Goal: Task Accomplishment & Management: Manage account settings

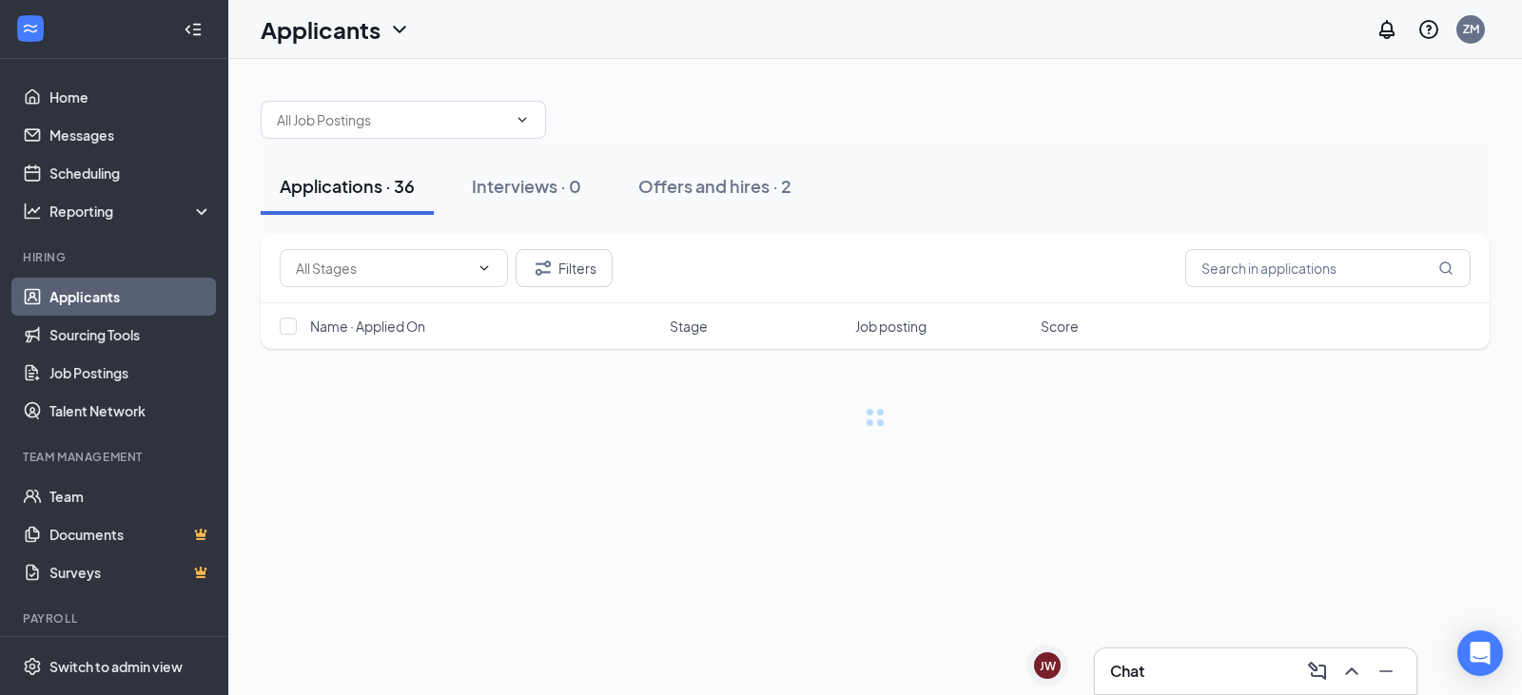
click at [1068, 666] on span "[PERSON_NAME]" at bounding box center [1134, 668] width 133 height 21
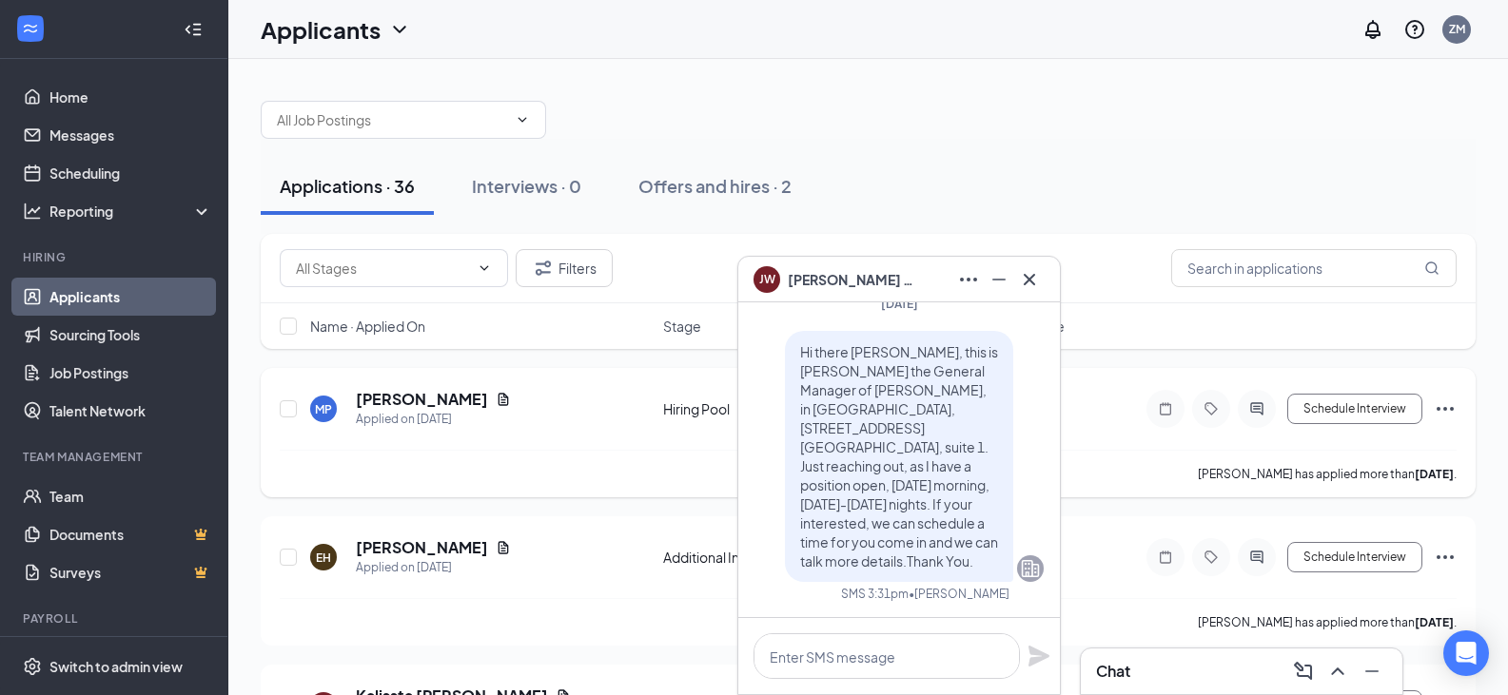
click at [547, 467] on div "[PERSON_NAME] has applied more than [DATE] ." at bounding box center [868, 474] width 1177 height 48
click at [973, 154] on div "Applications · 36 Interviews · 0 Offers and hires · 2" at bounding box center [868, 186] width 1215 height 95
click at [1005, 283] on icon "Minimize" at bounding box center [998, 279] width 23 height 23
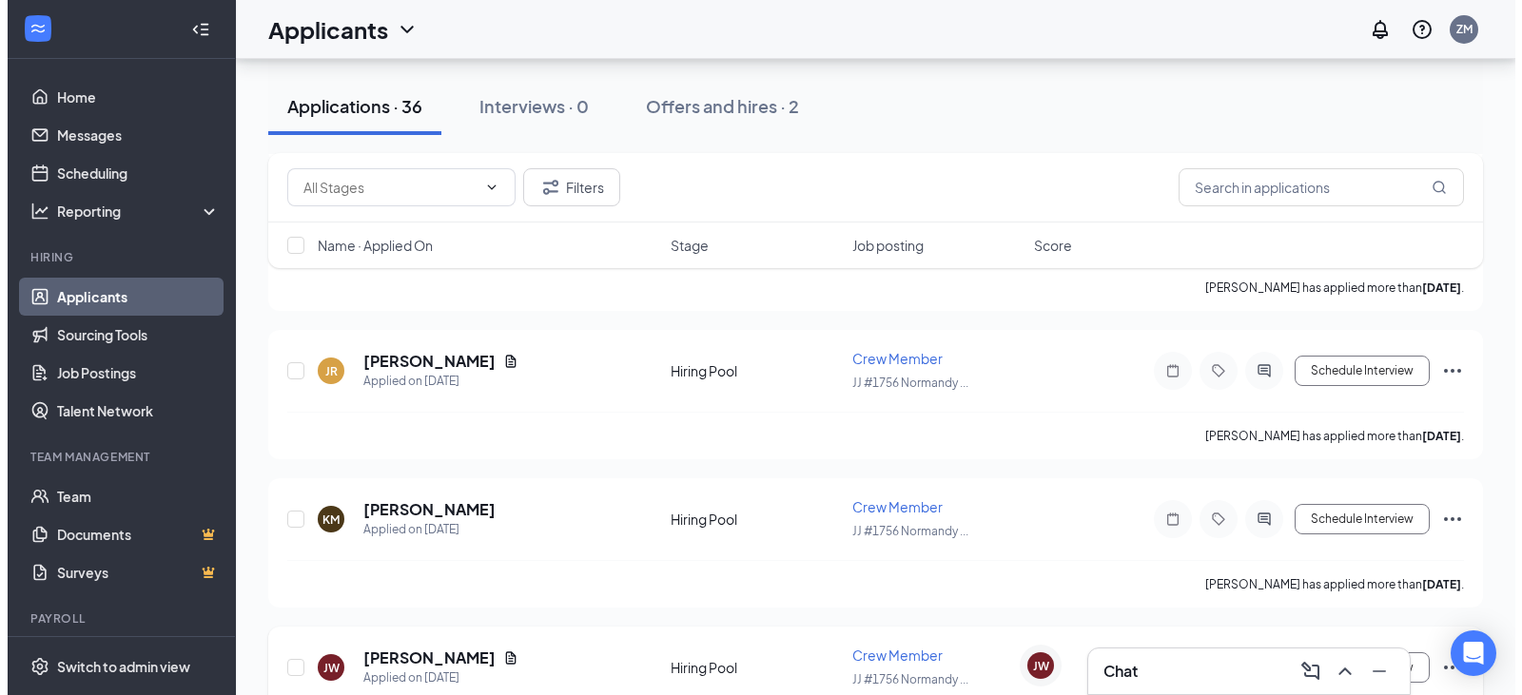
scroll to position [1712, 0]
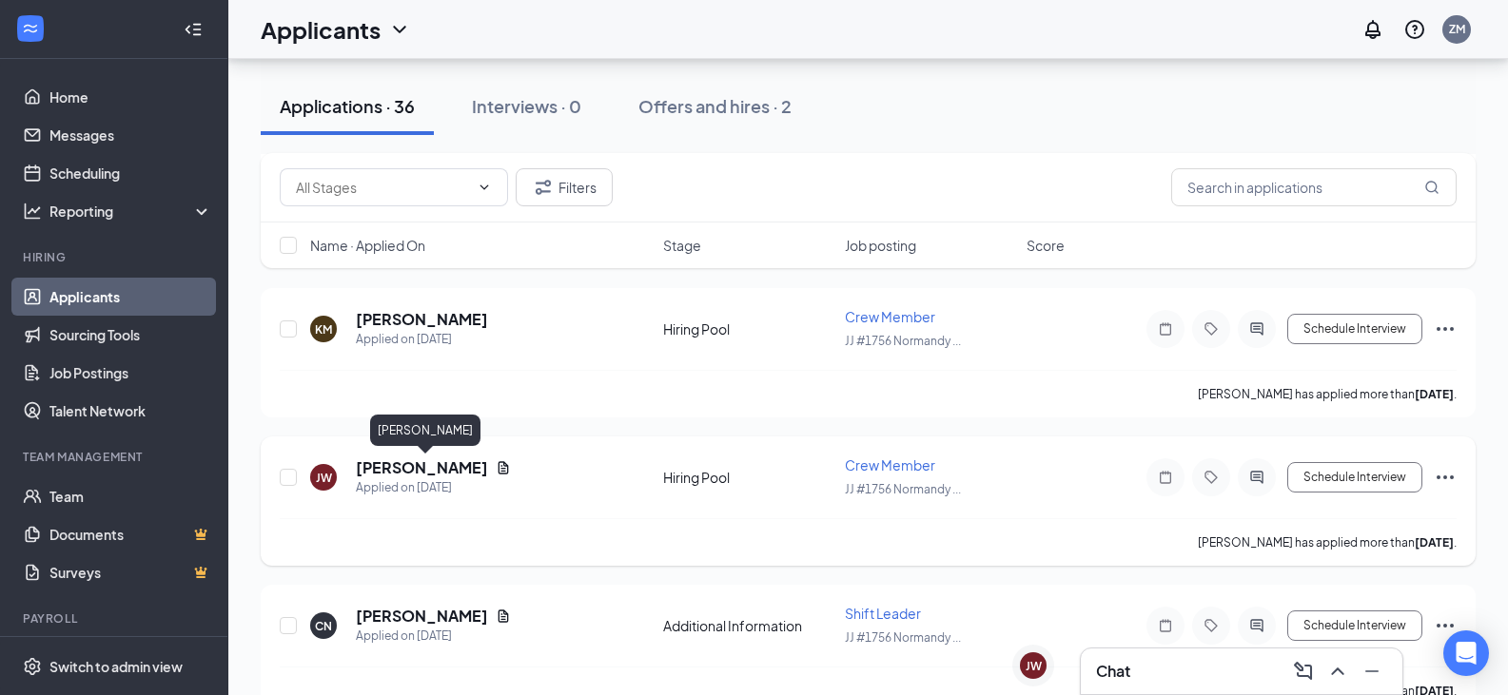
click at [413, 470] on h5 "[PERSON_NAME]" at bounding box center [422, 468] width 132 height 21
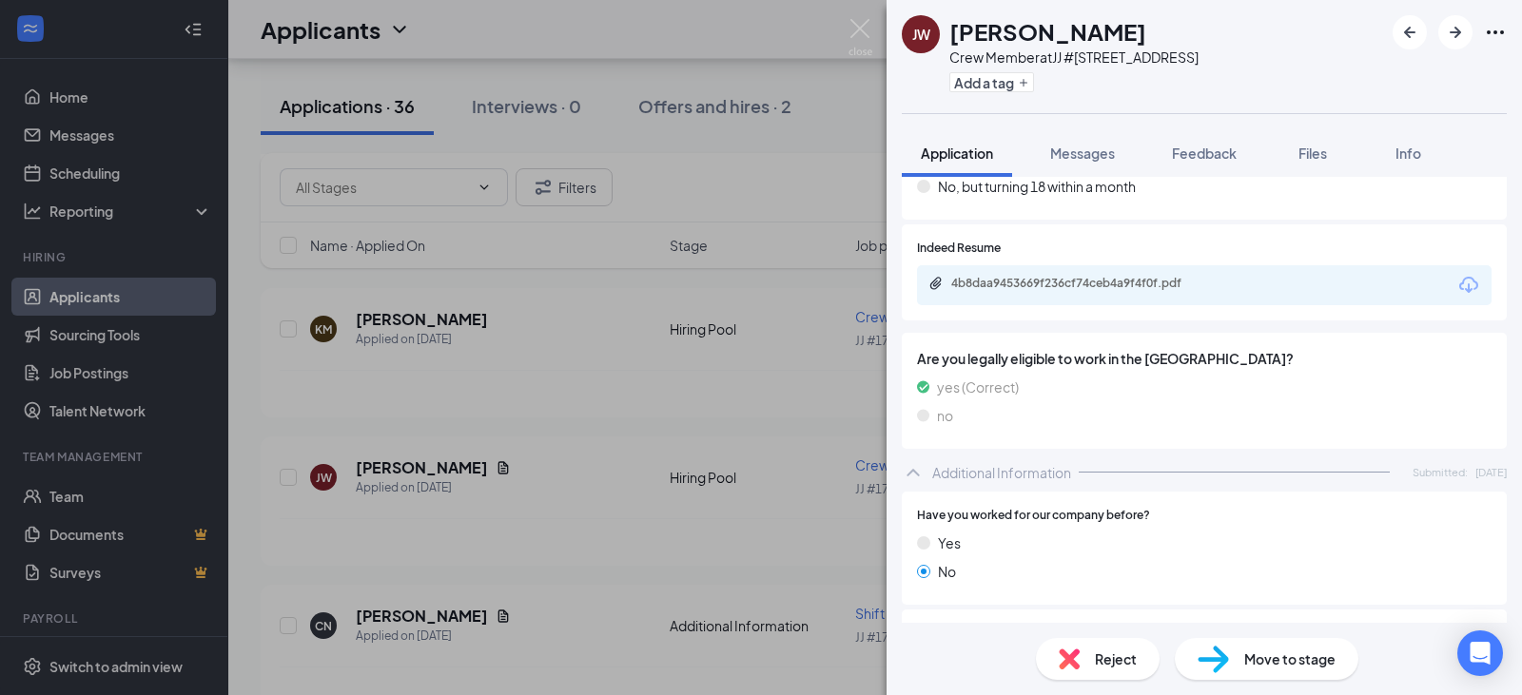
scroll to position [380, 0]
click at [1031, 275] on div "4b8daa9453669f236cf74ceb4a9f4f0f.pdf" at bounding box center [1084, 281] width 266 height 15
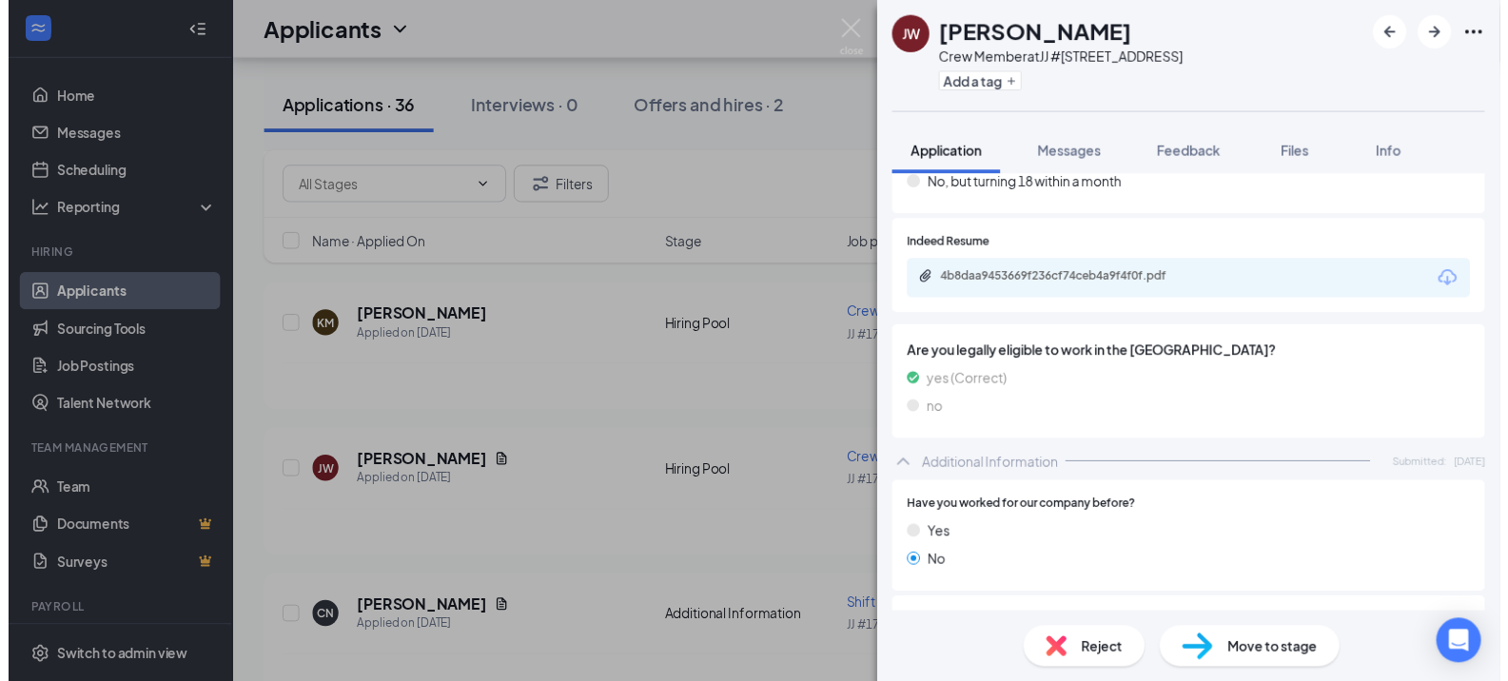
scroll to position [0, 0]
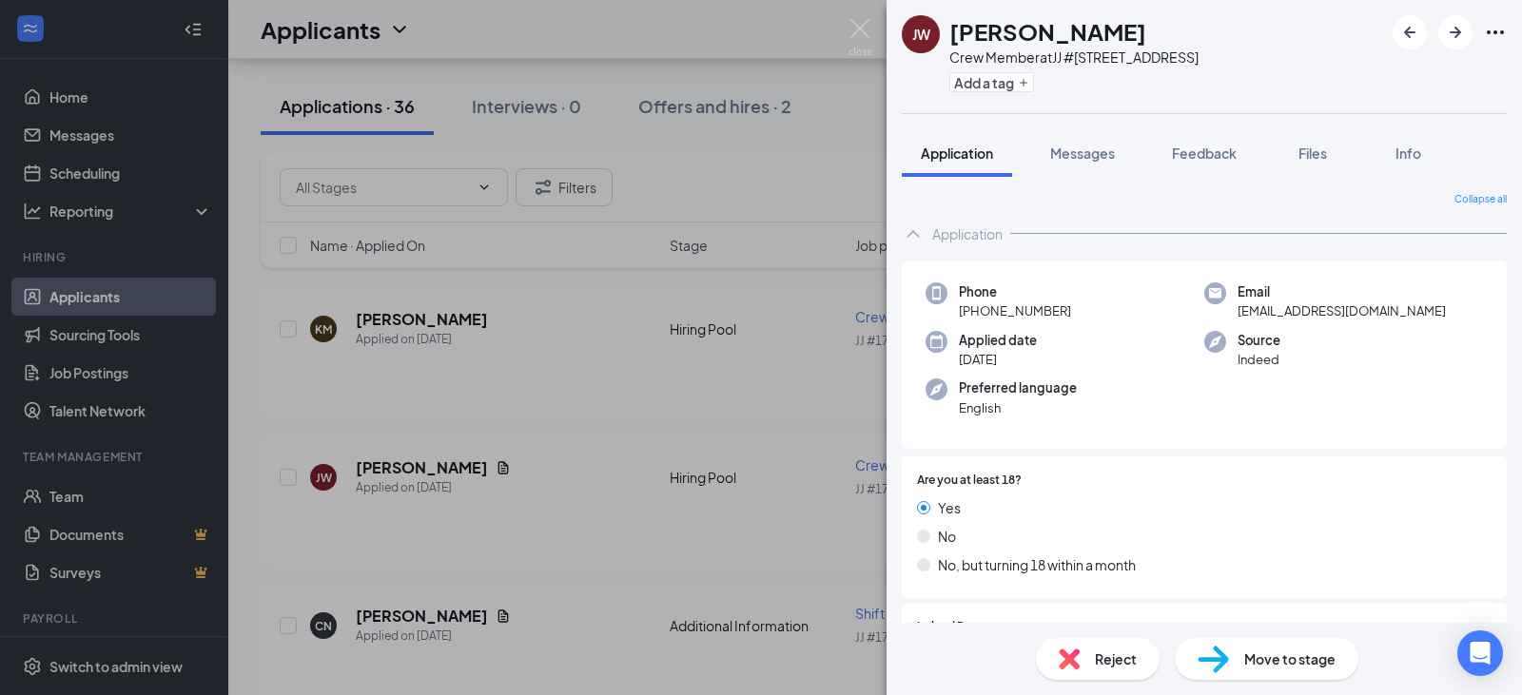
click at [769, 174] on div "[PERSON_NAME] Crew Member at JJ #[STREET_ADDRESS] Add a tag Application Message…" at bounding box center [761, 347] width 1522 height 695
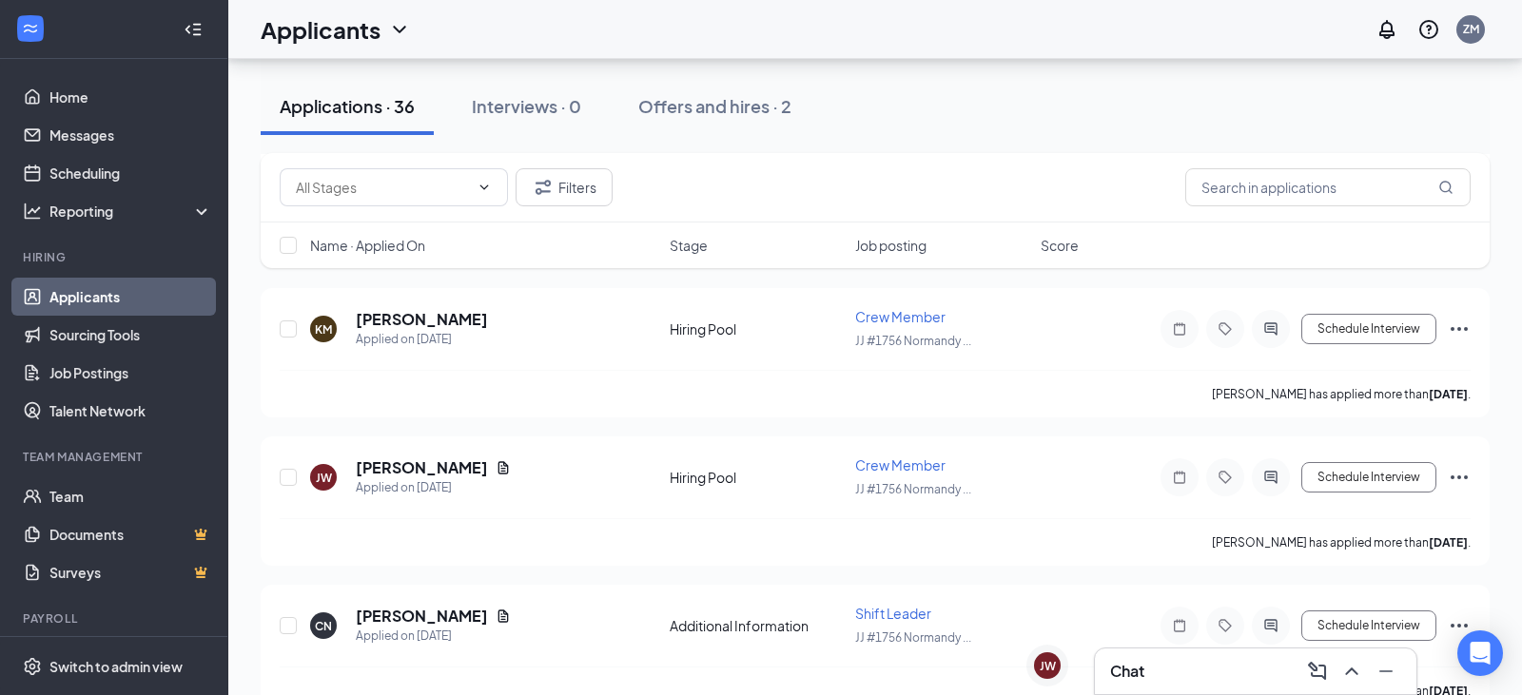
click at [1040, 658] on div "JW" at bounding box center [1048, 666] width 16 height 16
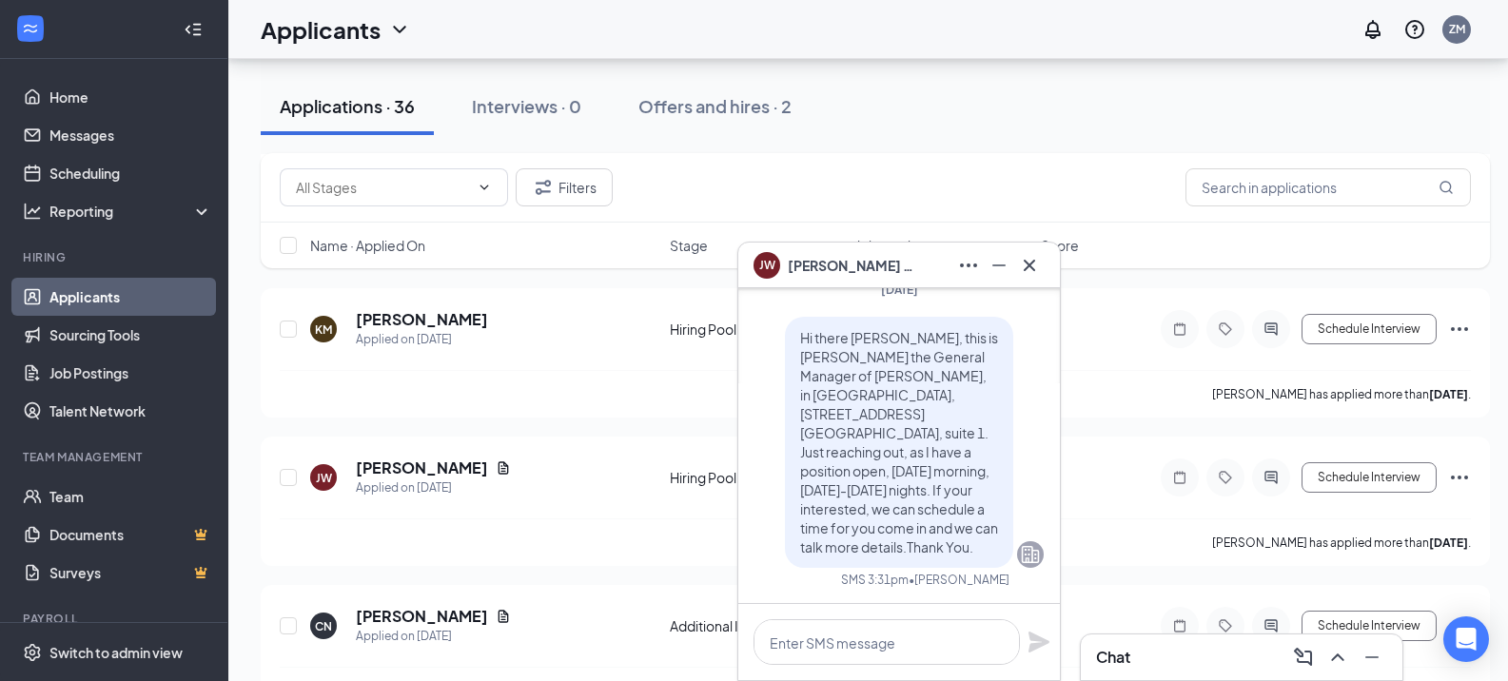
drag, startPoint x: 947, startPoint y: 504, endPoint x: 799, endPoint y: 170, distance: 365.4
click at [799, 170] on div "Filters" at bounding box center [875, 187] width 1191 height 38
click at [806, 269] on span "[PERSON_NAME]" at bounding box center [854, 265] width 133 height 21
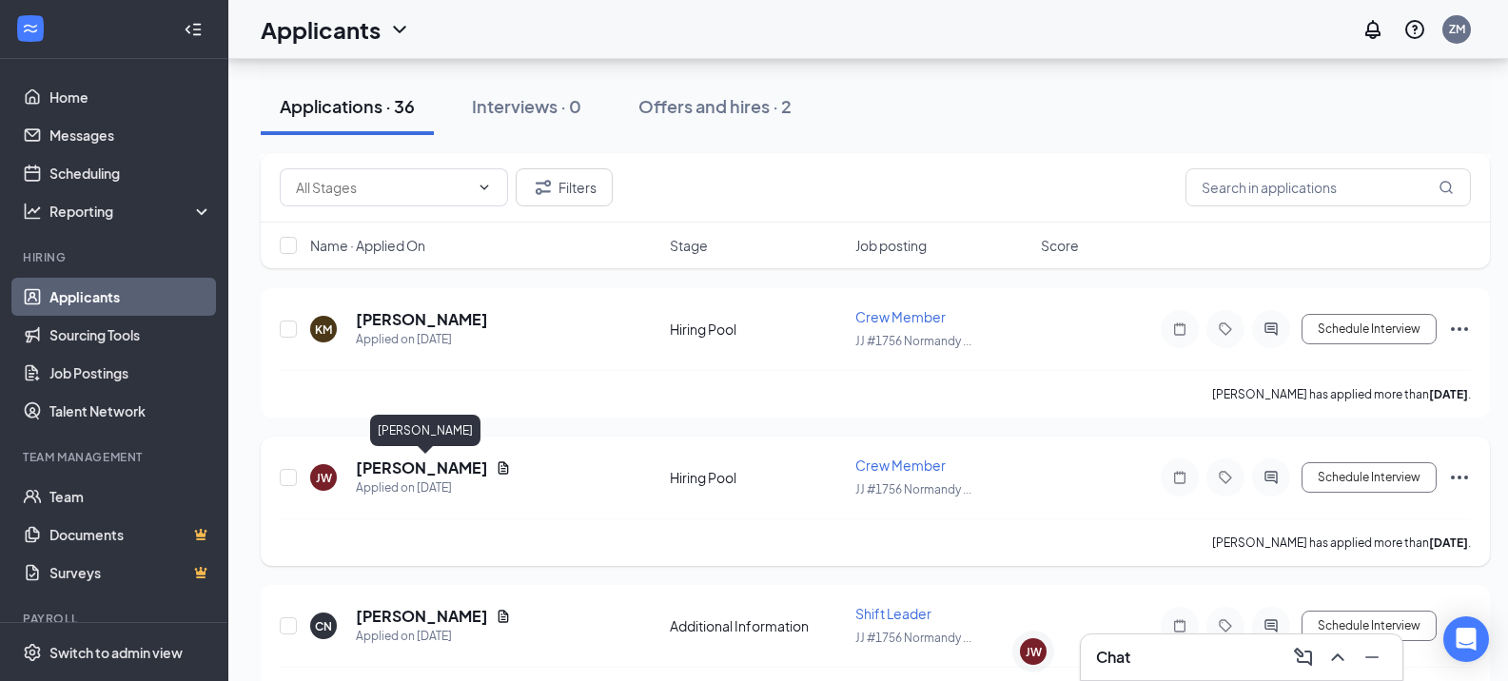
click at [450, 465] on h5 "[PERSON_NAME]" at bounding box center [422, 468] width 132 height 21
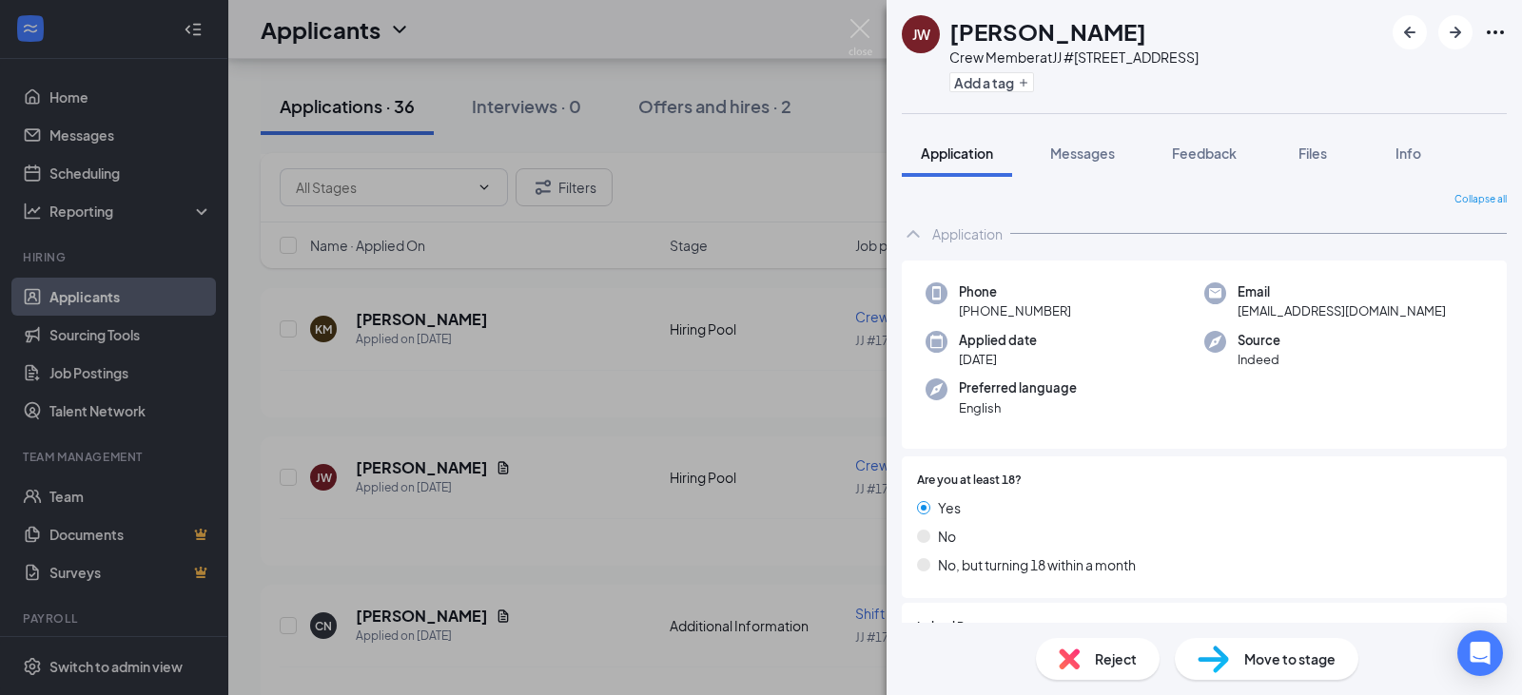
click at [722, 183] on div "[PERSON_NAME] Crew Member at JJ #[STREET_ADDRESS] Add a tag Application Message…" at bounding box center [761, 347] width 1522 height 695
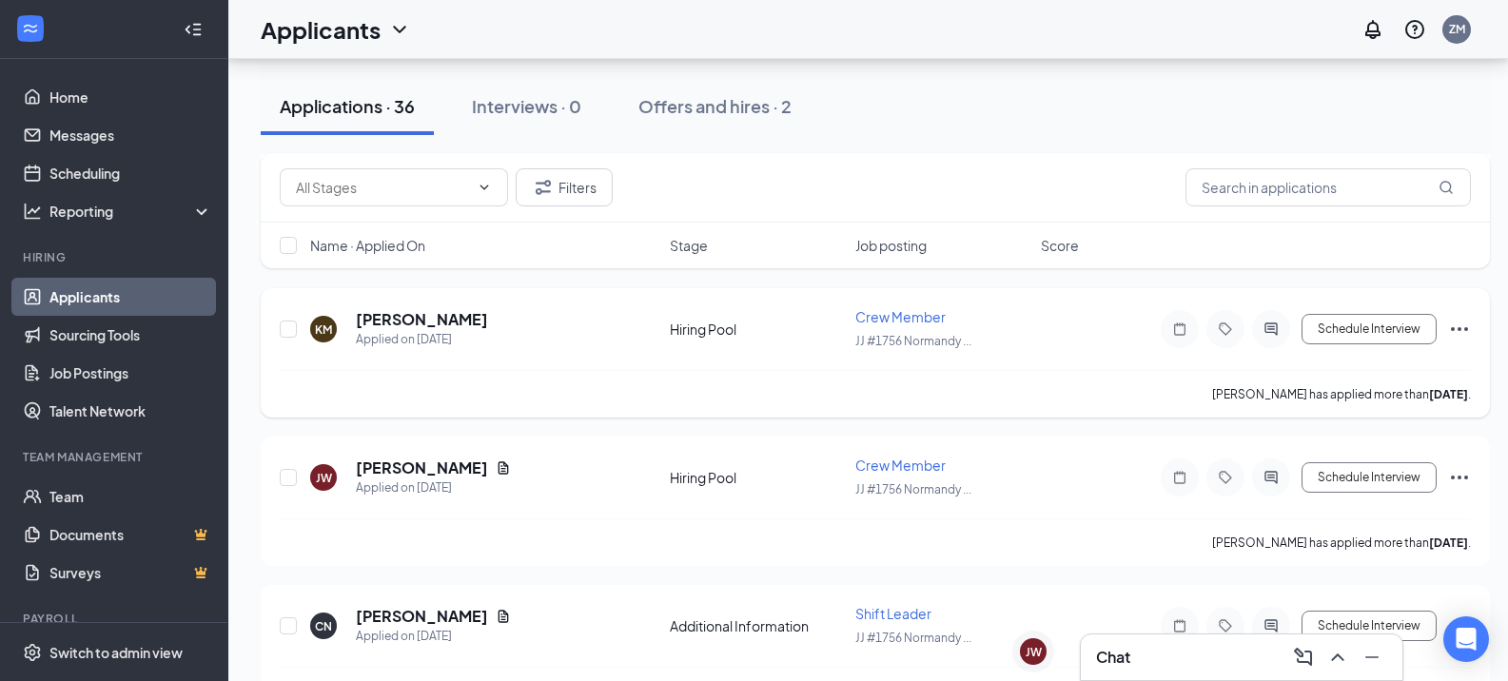
drag, startPoint x: 757, startPoint y: 148, endPoint x: 434, endPoint y: 379, distance: 397.0
click at [408, 339] on div "Applied on [DATE]" at bounding box center [422, 339] width 132 height 19
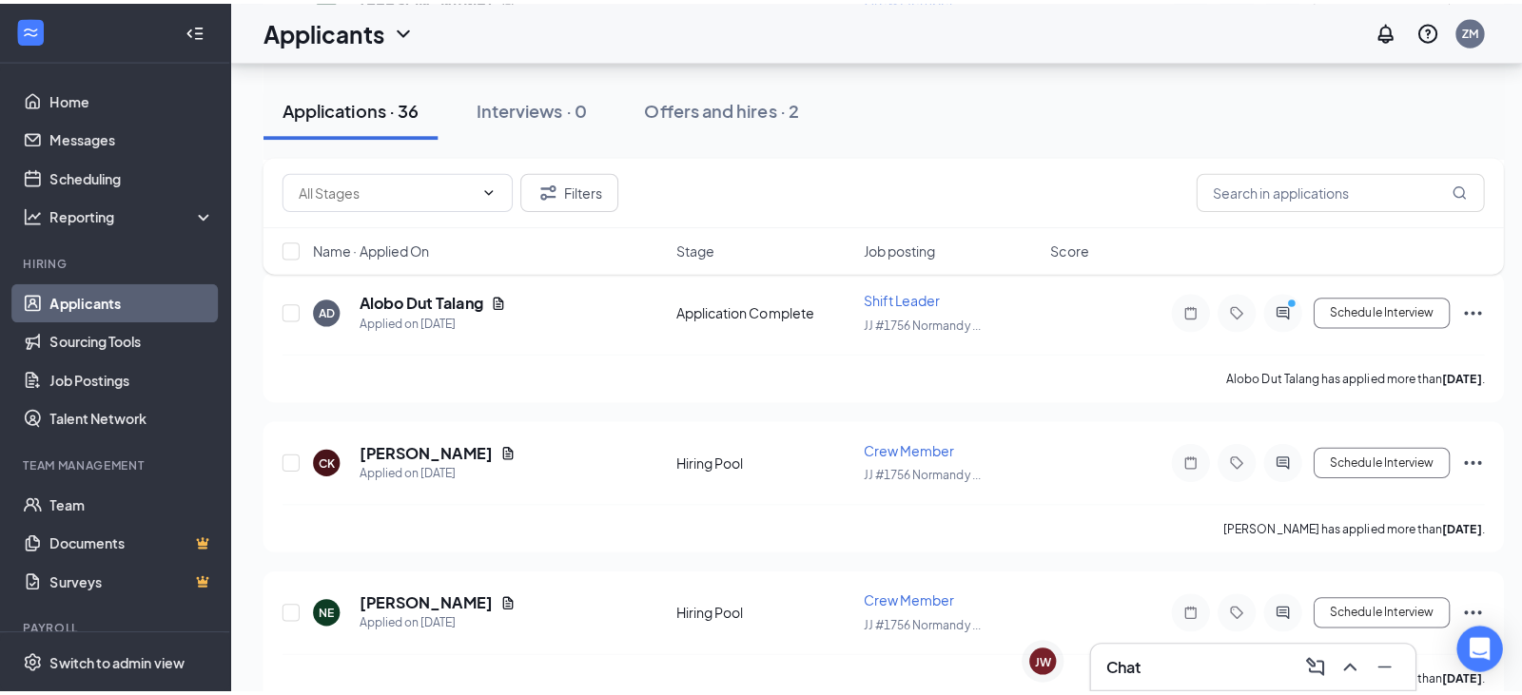
scroll to position [951, 0]
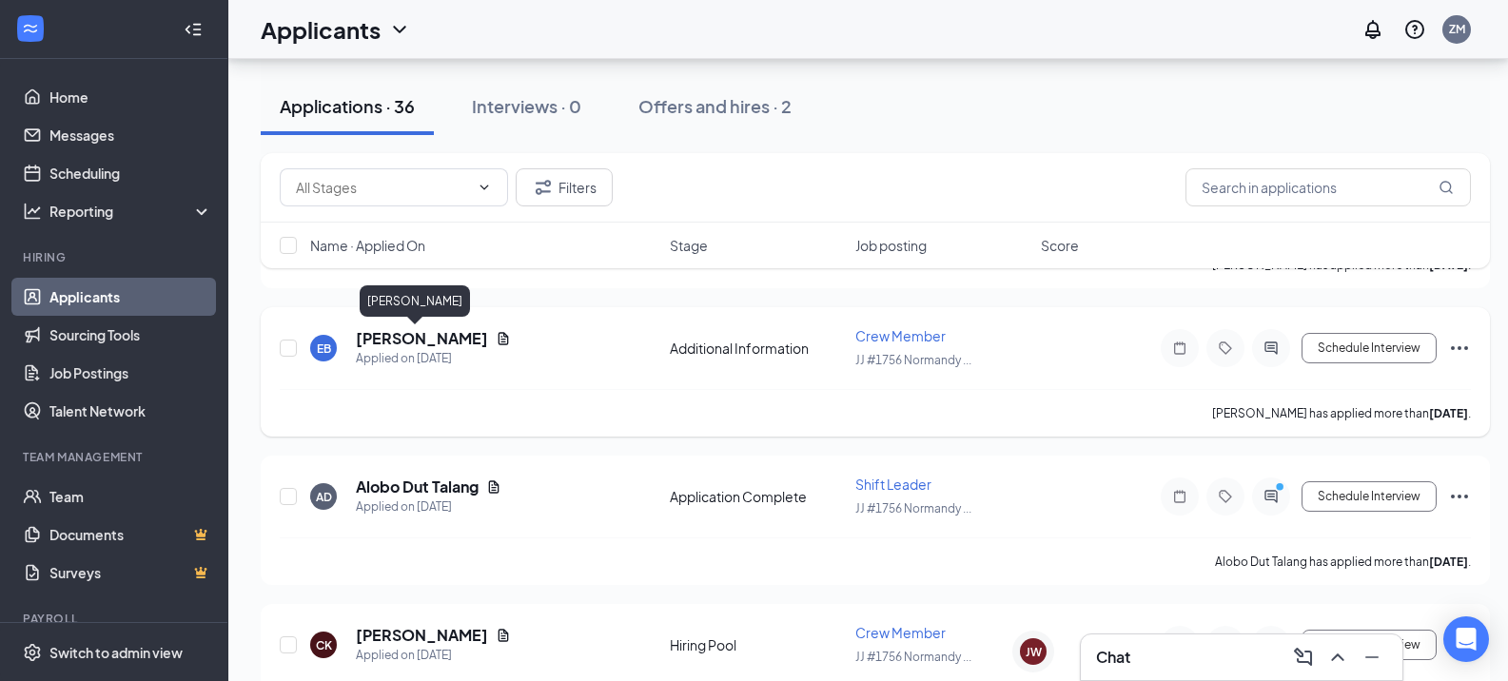
click at [394, 341] on h5 "[PERSON_NAME]" at bounding box center [422, 338] width 132 height 21
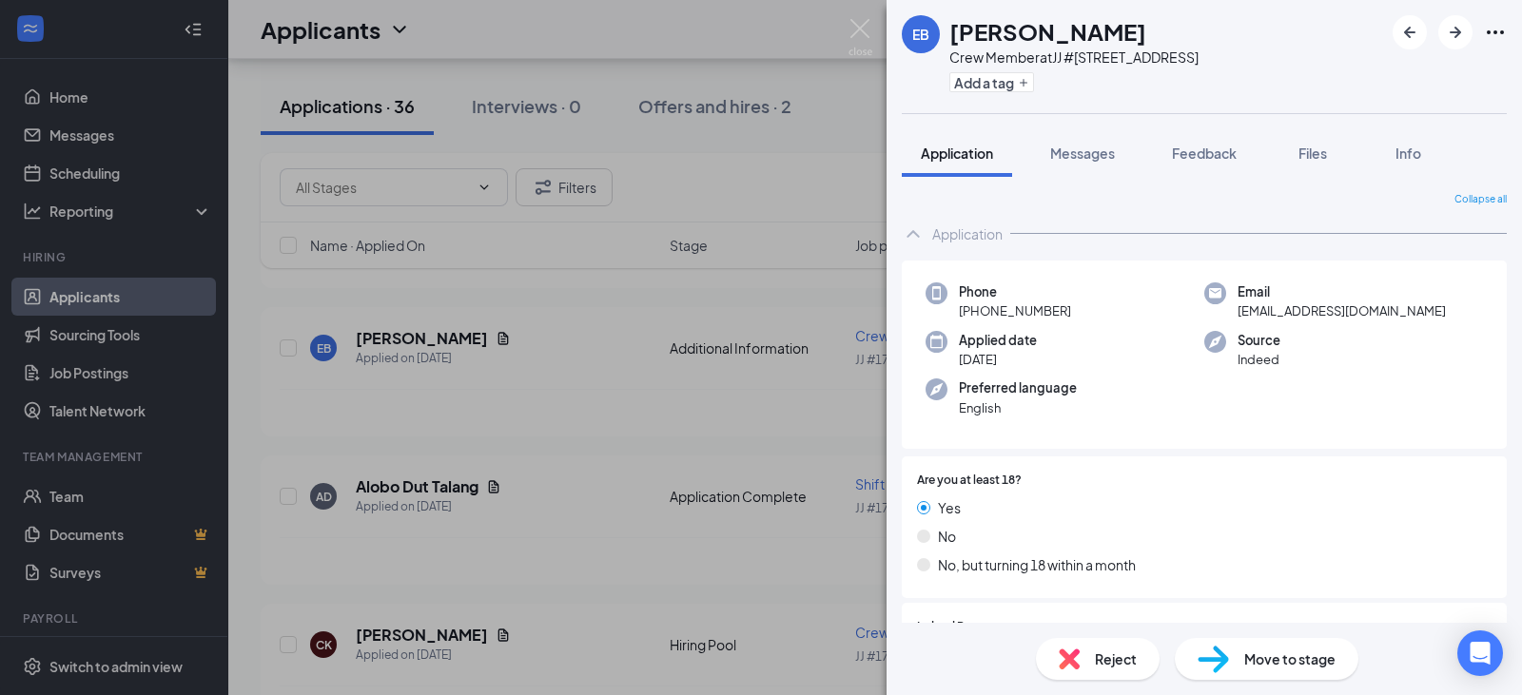
drag, startPoint x: 574, startPoint y: 417, endPoint x: 676, endPoint y: 402, distance: 103.7
click at [574, 417] on div "EB [PERSON_NAME] Crew Member at JJ #[STREET_ADDRESS] Add a tag Application Mess…" at bounding box center [761, 347] width 1522 height 695
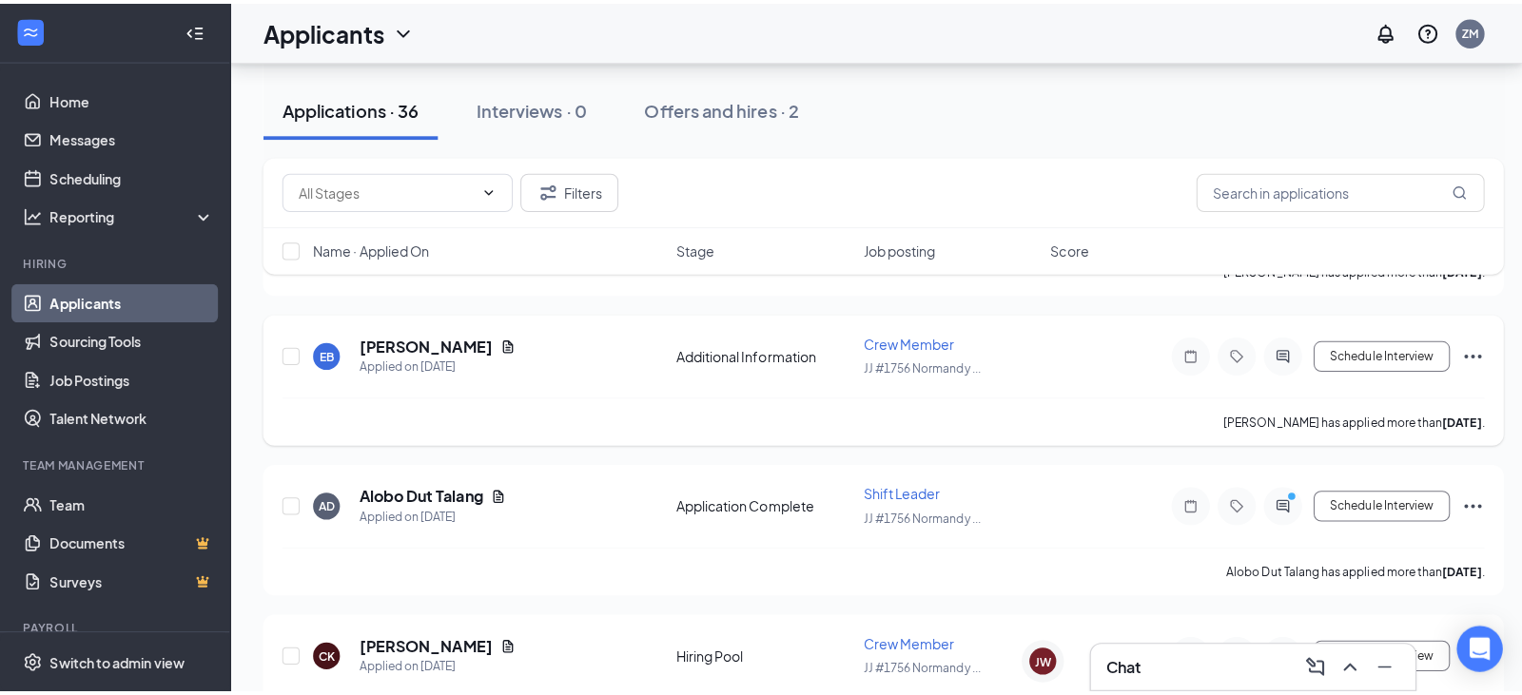
scroll to position [761, 0]
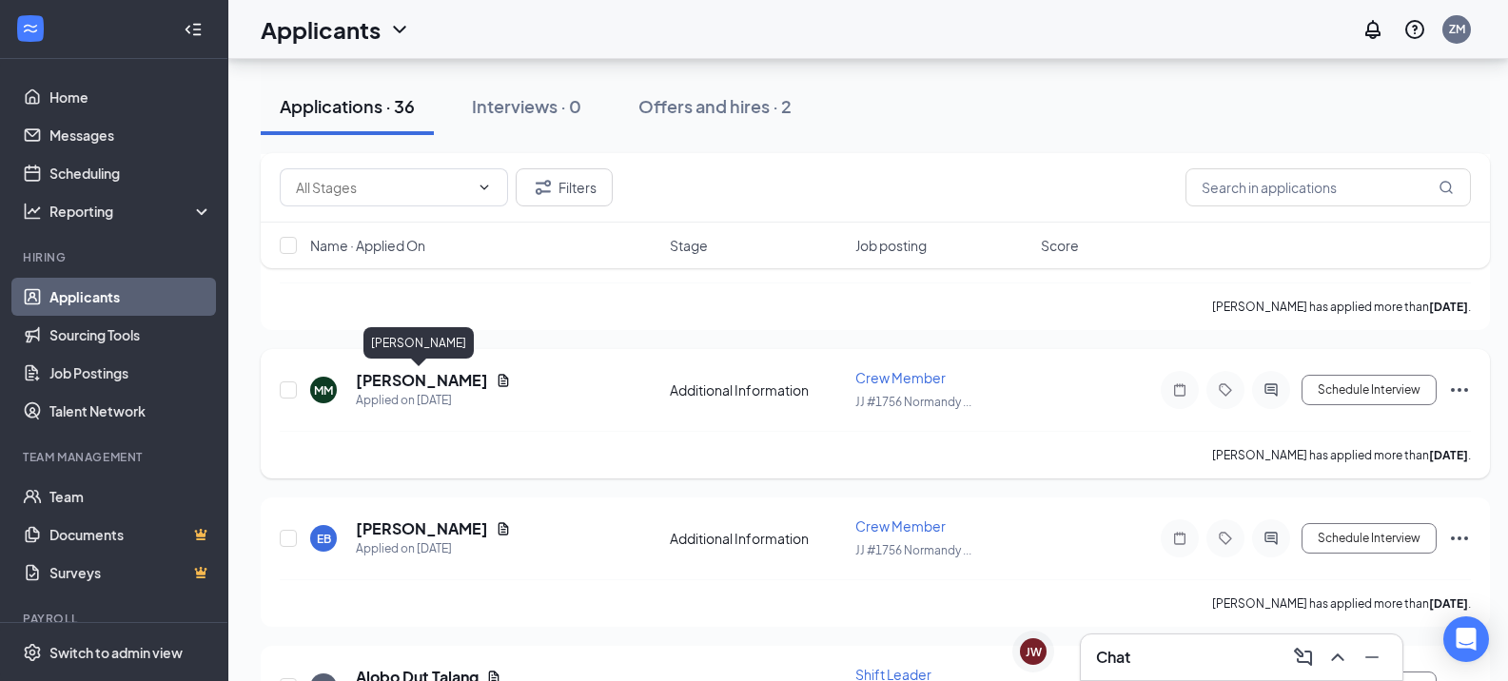
click at [440, 383] on h5 "[PERSON_NAME]" at bounding box center [422, 380] width 132 height 21
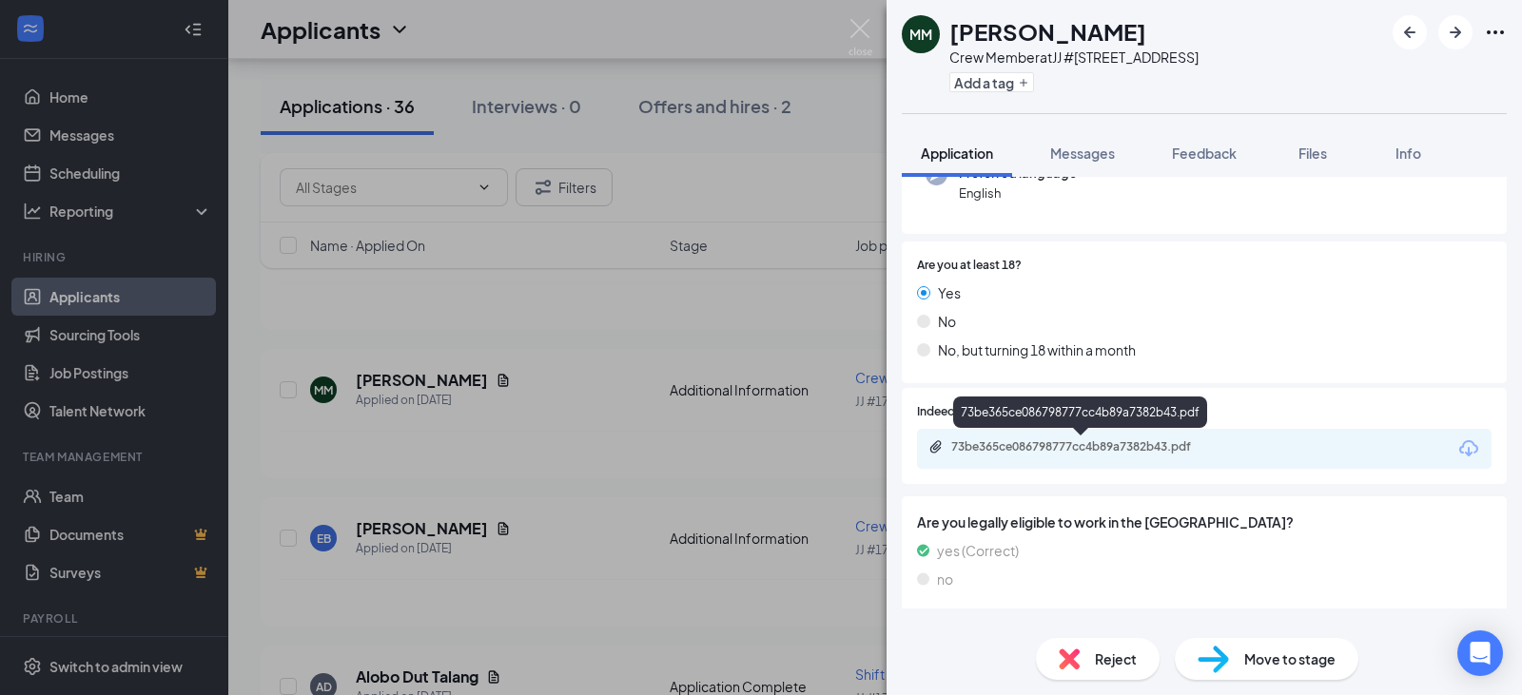
scroll to position [239, 0]
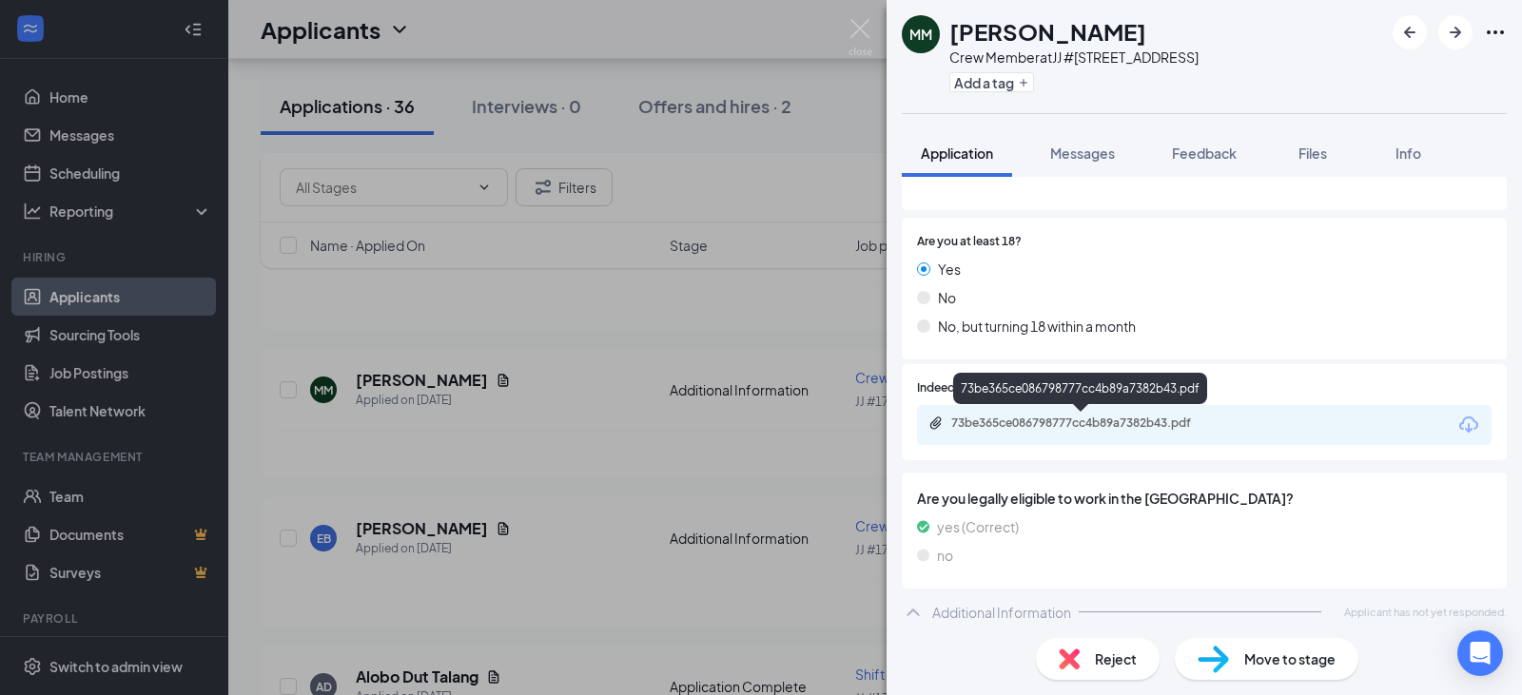
click at [1048, 422] on div "73be365ce086798777cc4b89a7382b43.pdf" at bounding box center [1084, 423] width 266 height 15
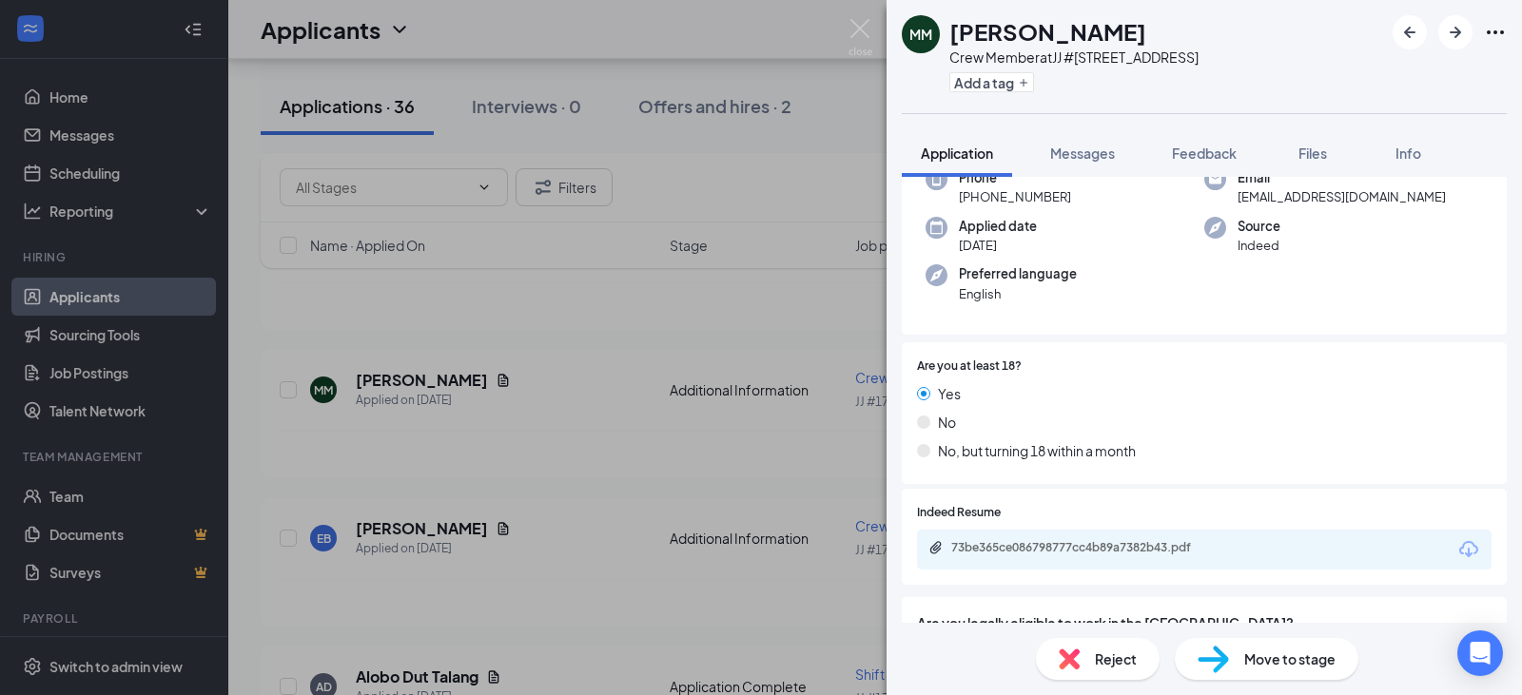
scroll to position [247, 0]
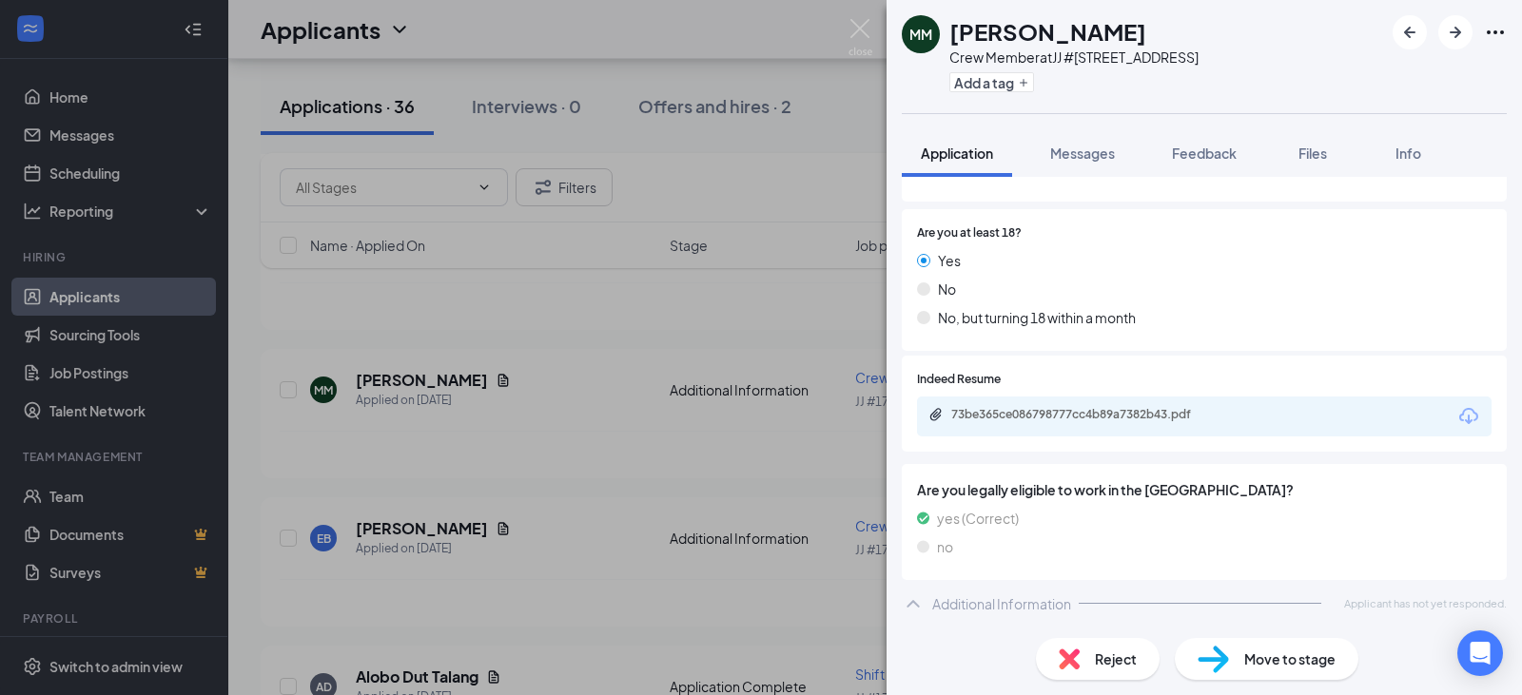
click at [608, 429] on div "MM [PERSON_NAME] Crew Member at JJ #[STREET_ADDRESS] Add a tag Application Mess…" at bounding box center [761, 347] width 1522 height 695
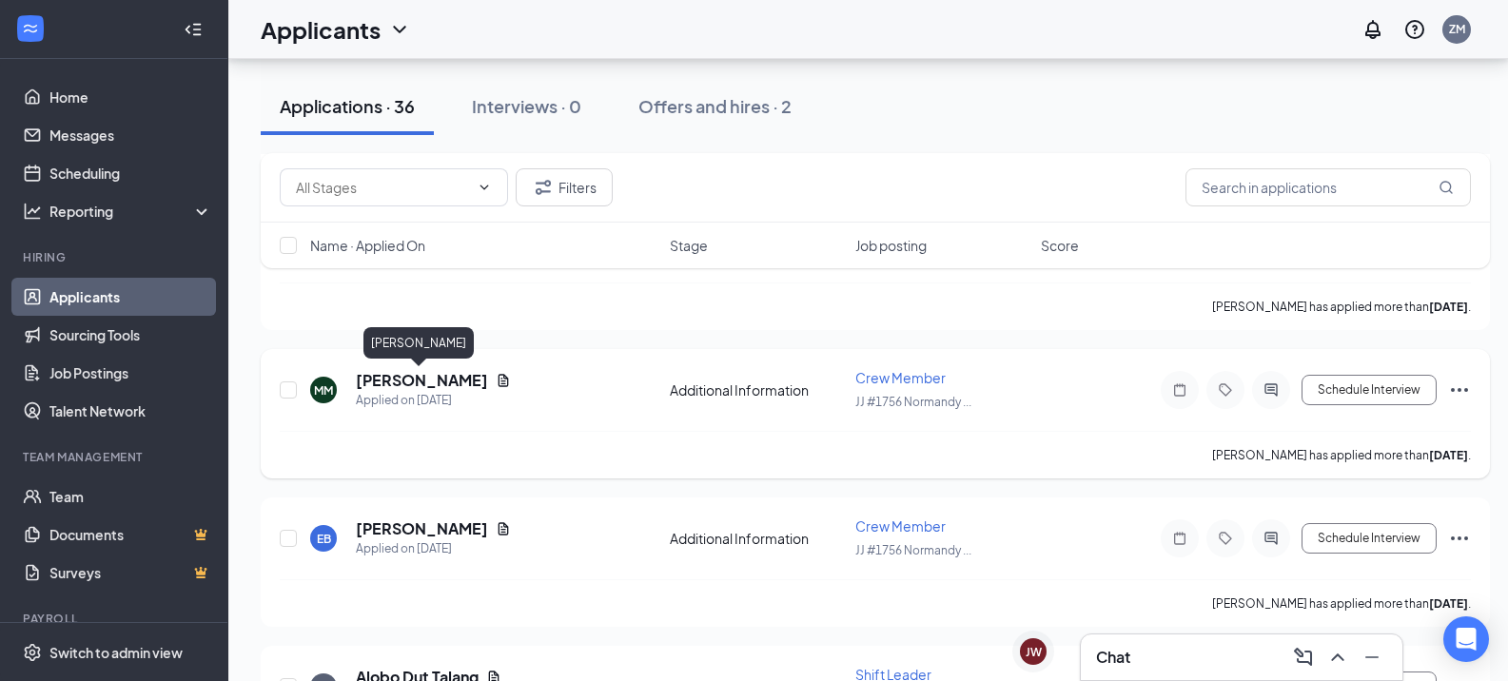
click at [442, 376] on h5 "[PERSON_NAME]" at bounding box center [422, 380] width 132 height 21
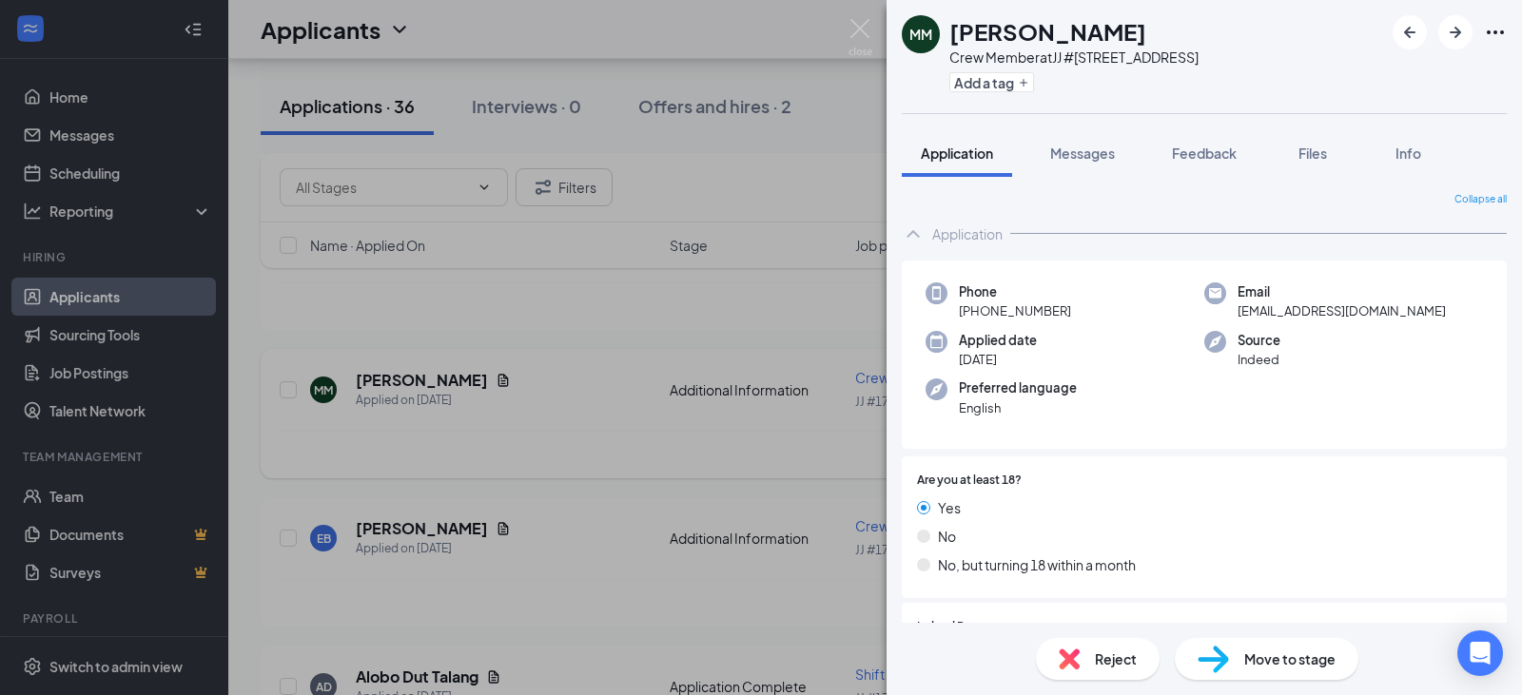
drag, startPoint x: 622, startPoint y: 465, endPoint x: 620, endPoint y: 438, distance: 27.7
click at [623, 465] on div "MM [PERSON_NAME] Crew Member at JJ #[STREET_ADDRESS] Add a tag Application Mess…" at bounding box center [761, 347] width 1522 height 695
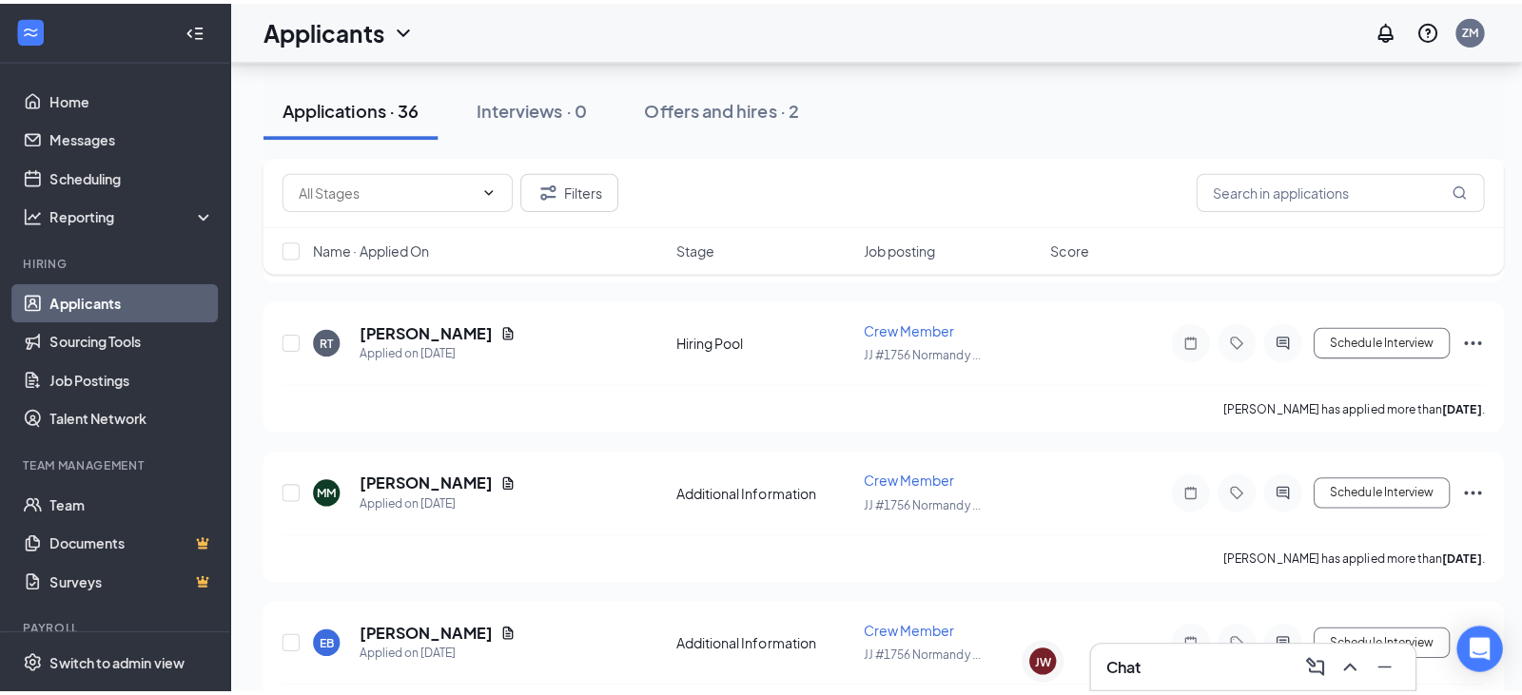
scroll to position [571, 0]
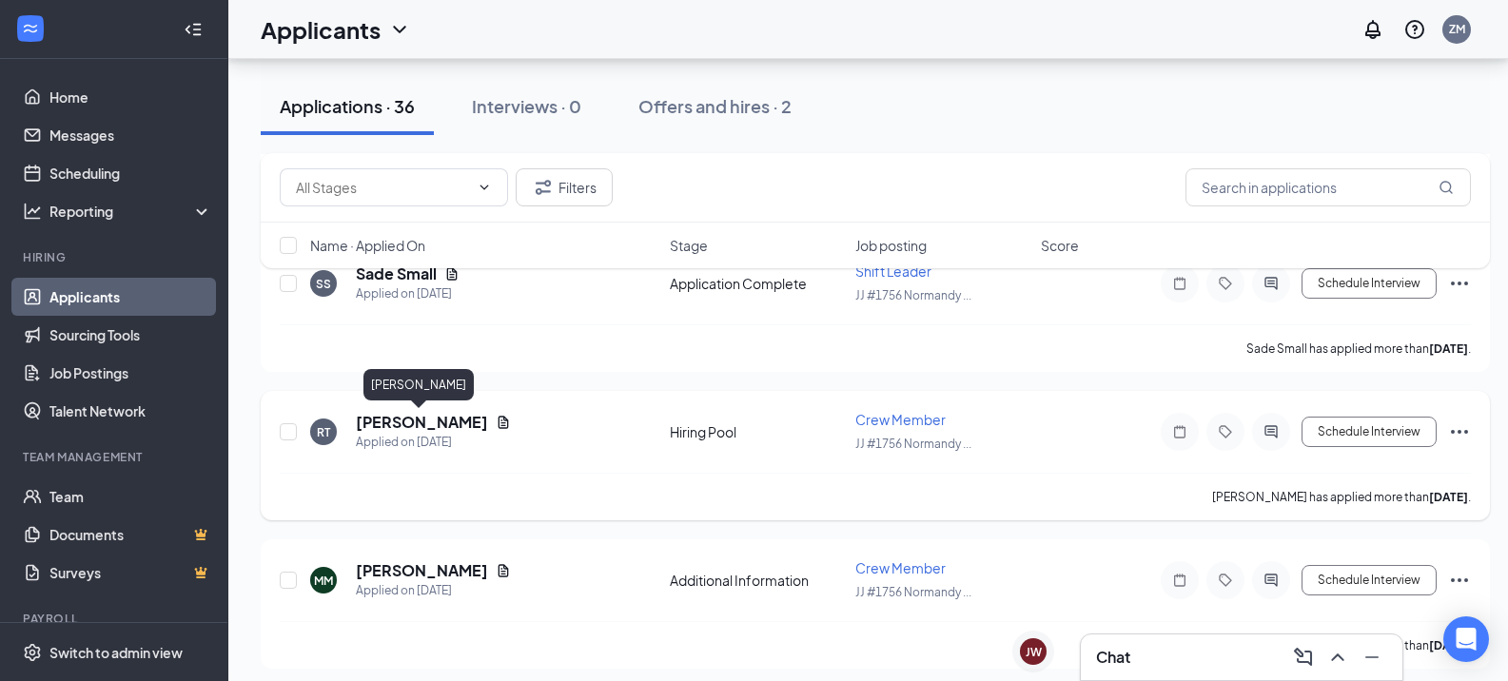
click at [444, 419] on h5 "[PERSON_NAME]" at bounding box center [422, 422] width 132 height 21
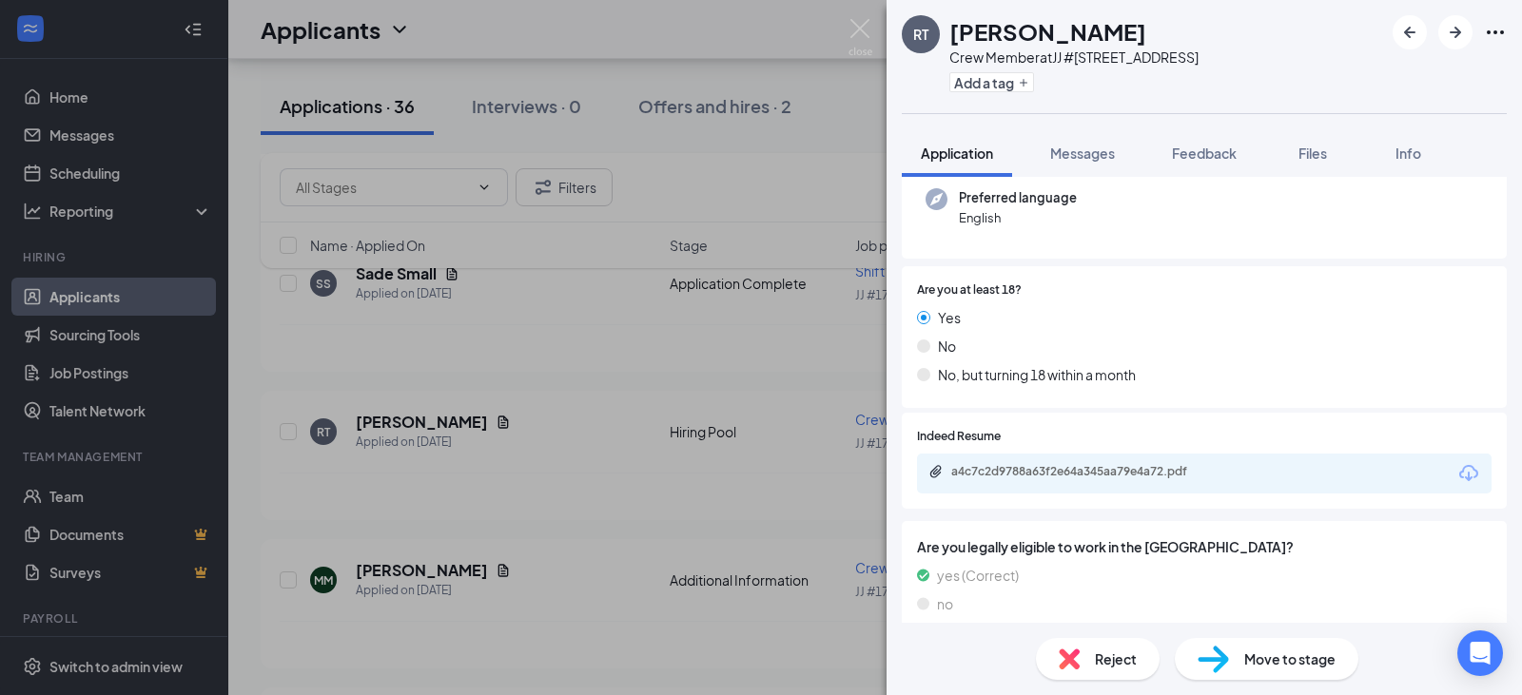
scroll to position [285, 0]
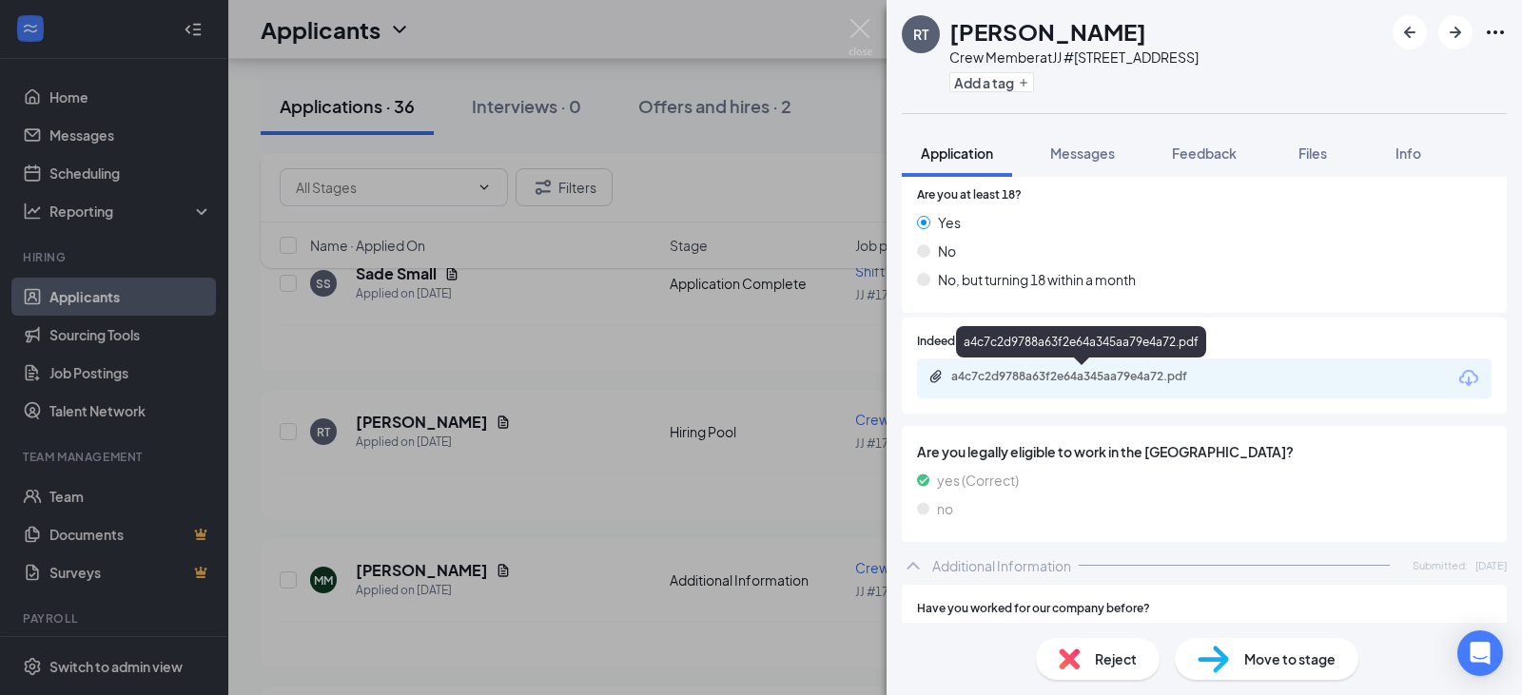
click at [1099, 379] on div "a4c7c2d9788a63f2e64a345aa79e4a72.pdf" at bounding box center [1084, 376] width 266 height 15
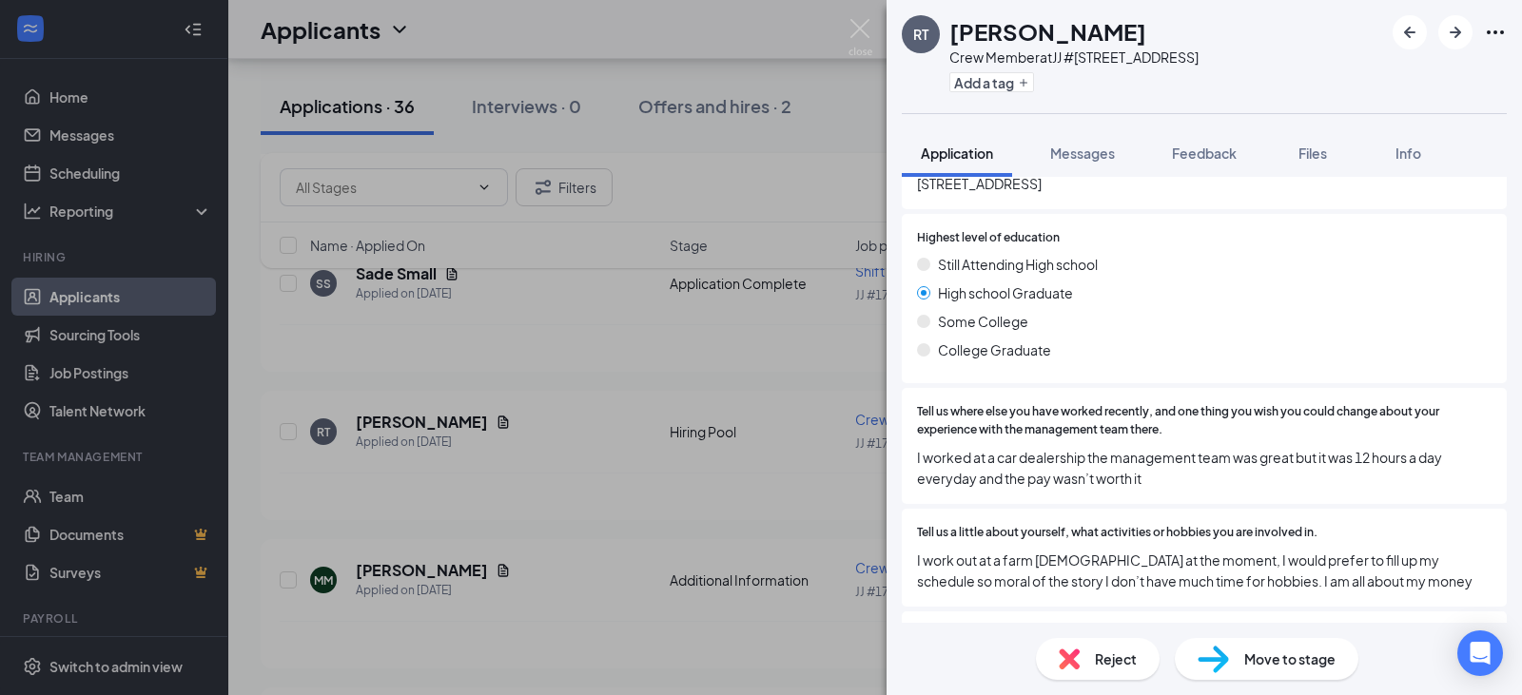
scroll to position [1046, 0]
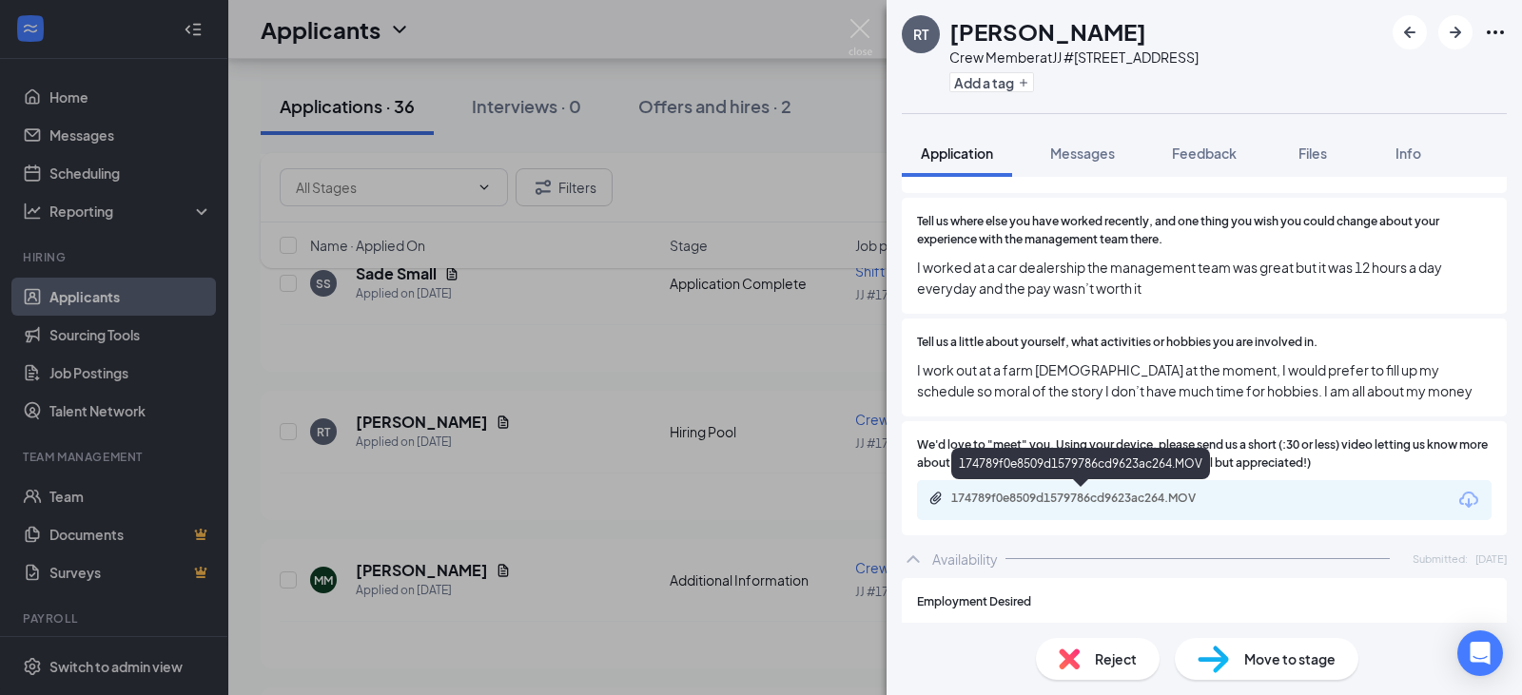
click at [1194, 497] on div "174789f0e8509d1579786cd9623ac264.MOV" at bounding box center [1084, 498] width 266 height 15
drag, startPoint x: 1241, startPoint y: 80, endPoint x: 1195, endPoint y: 467, distance: 389.9
click at [1199, 80] on div "Add a tag" at bounding box center [1073, 82] width 249 height 31
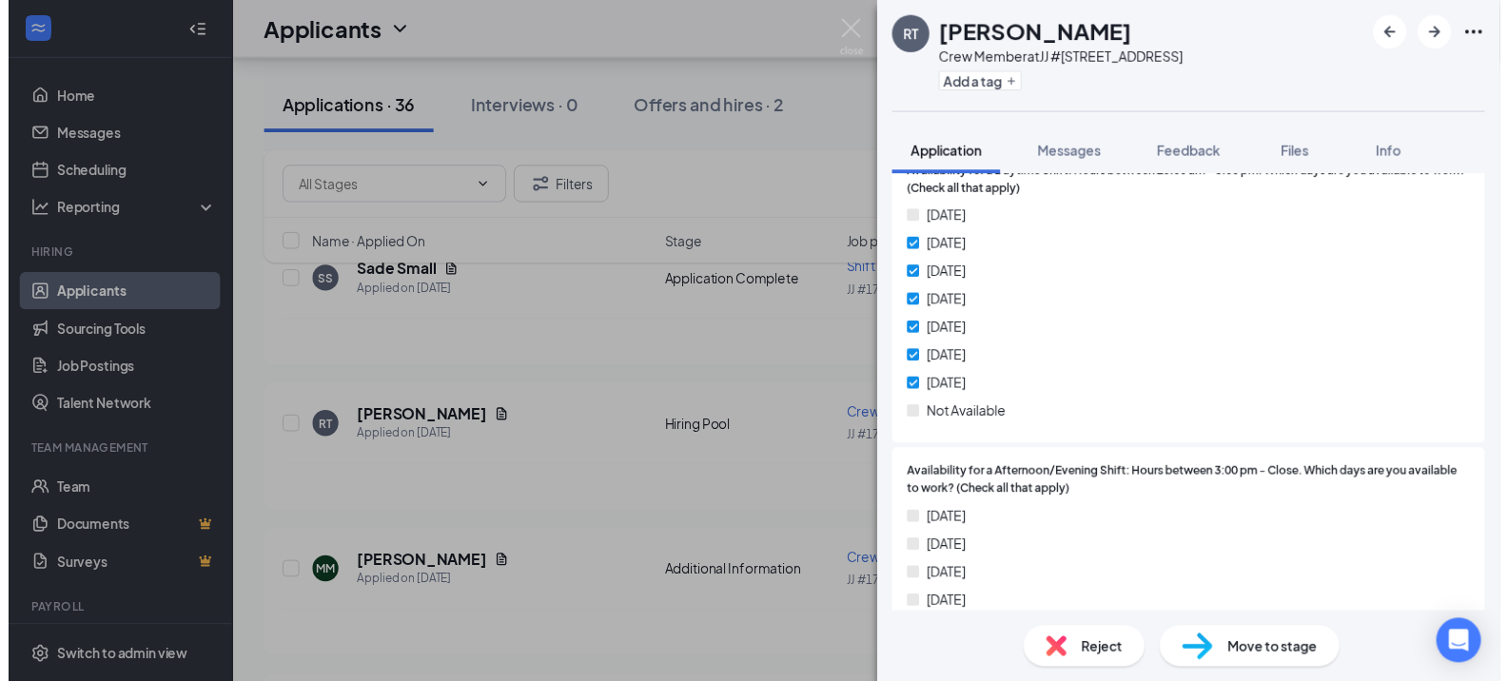
scroll to position [2093, 0]
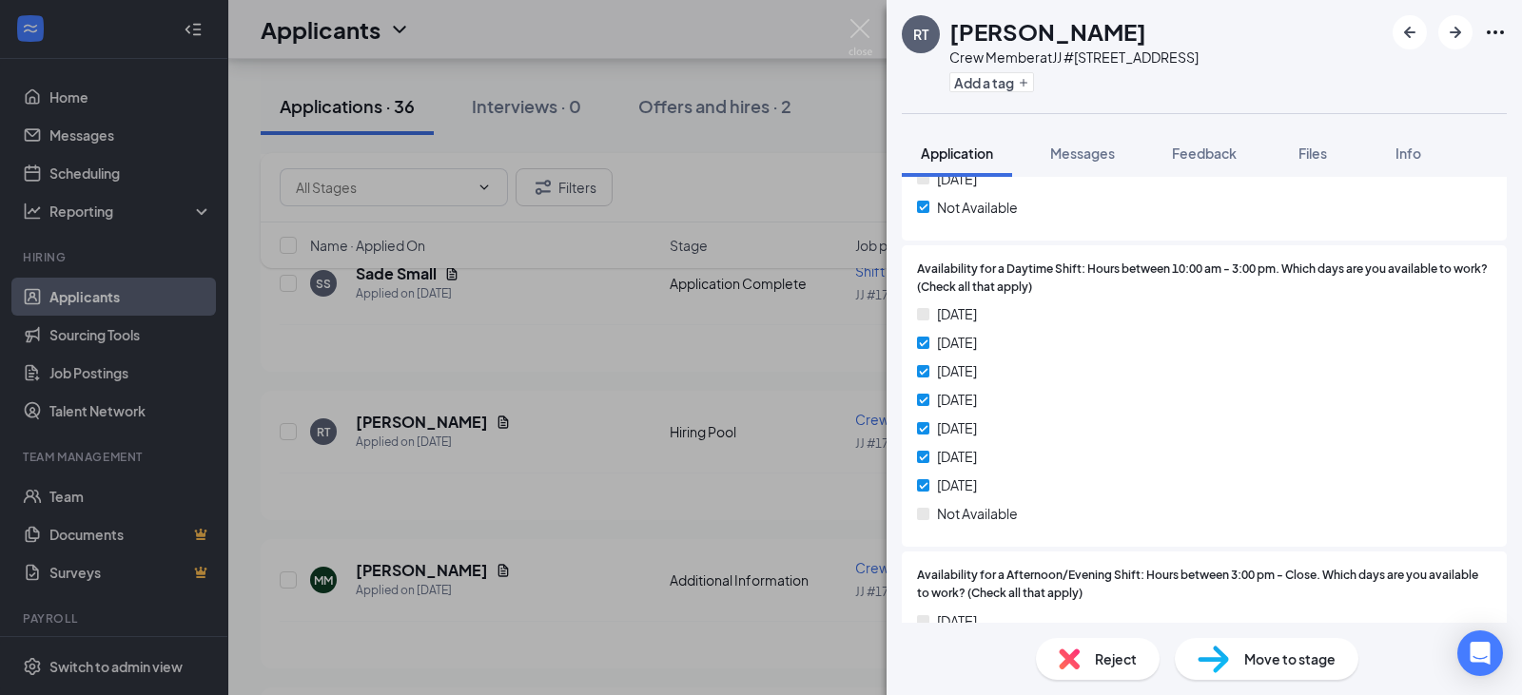
click at [670, 336] on div "RT [PERSON_NAME] Crew Member at JJ #[STREET_ADDRESS] Add a tag Application Mess…" at bounding box center [761, 347] width 1522 height 695
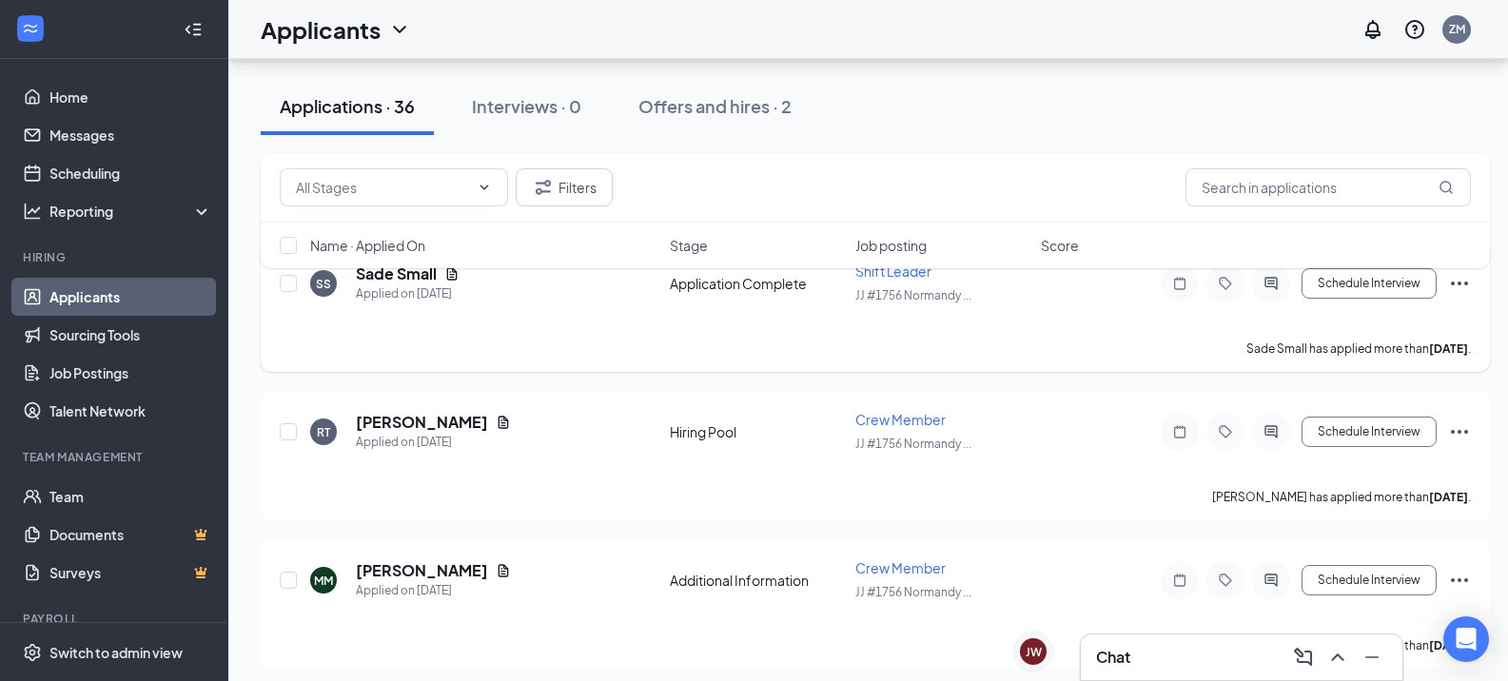
click at [413, 369] on div "Sade Small has applied more than [DATE] ." at bounding box center [875, 348] width 1191 height 48
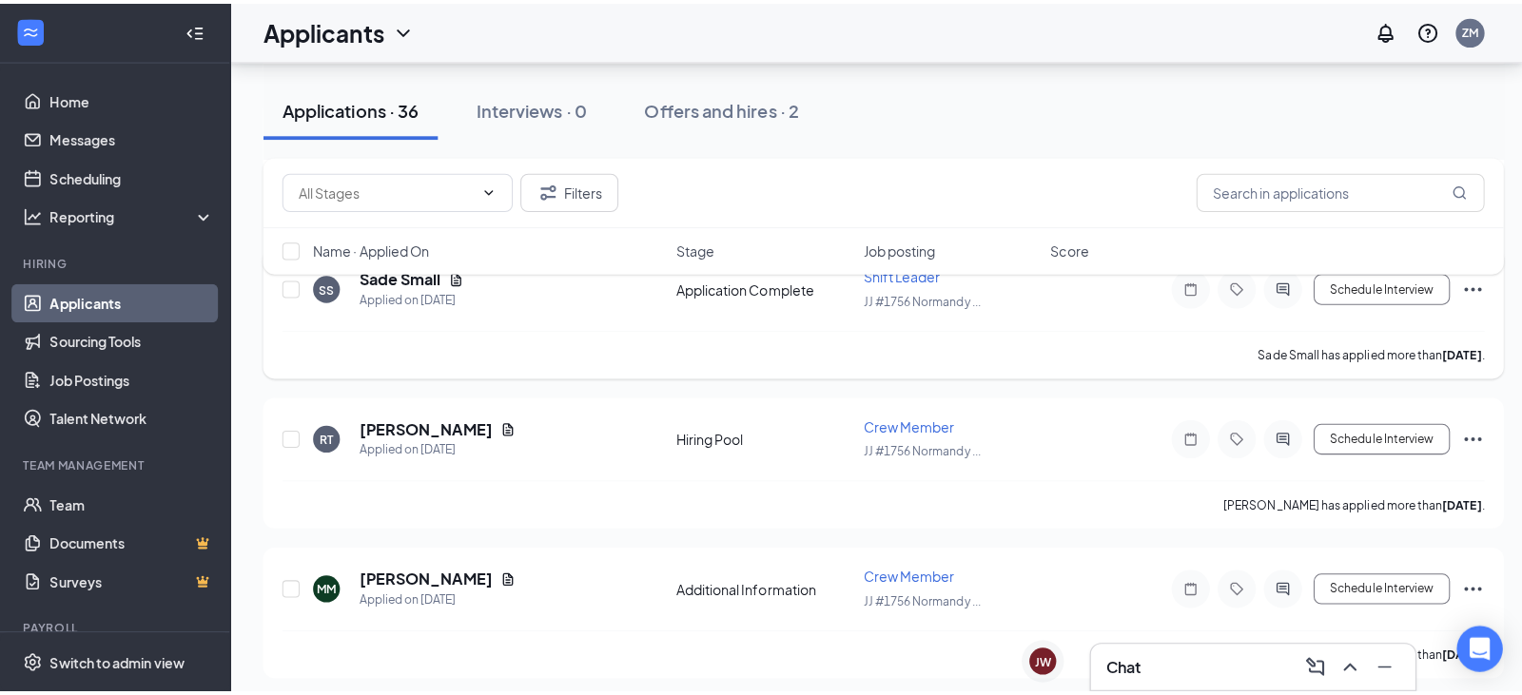
scroll to position [476, 0]
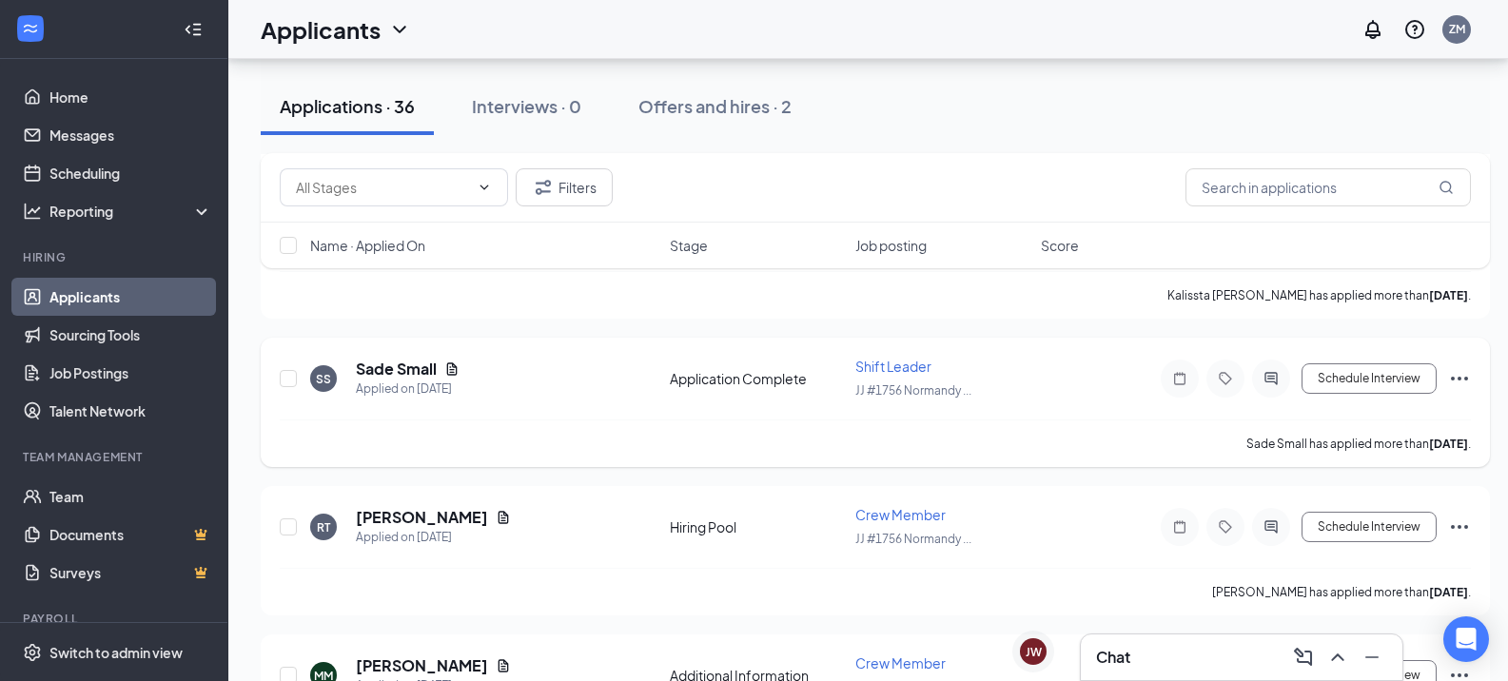
click at [390, 365] on h5 "Sade Small" at bounding box center [396, 369] width 81 height 21
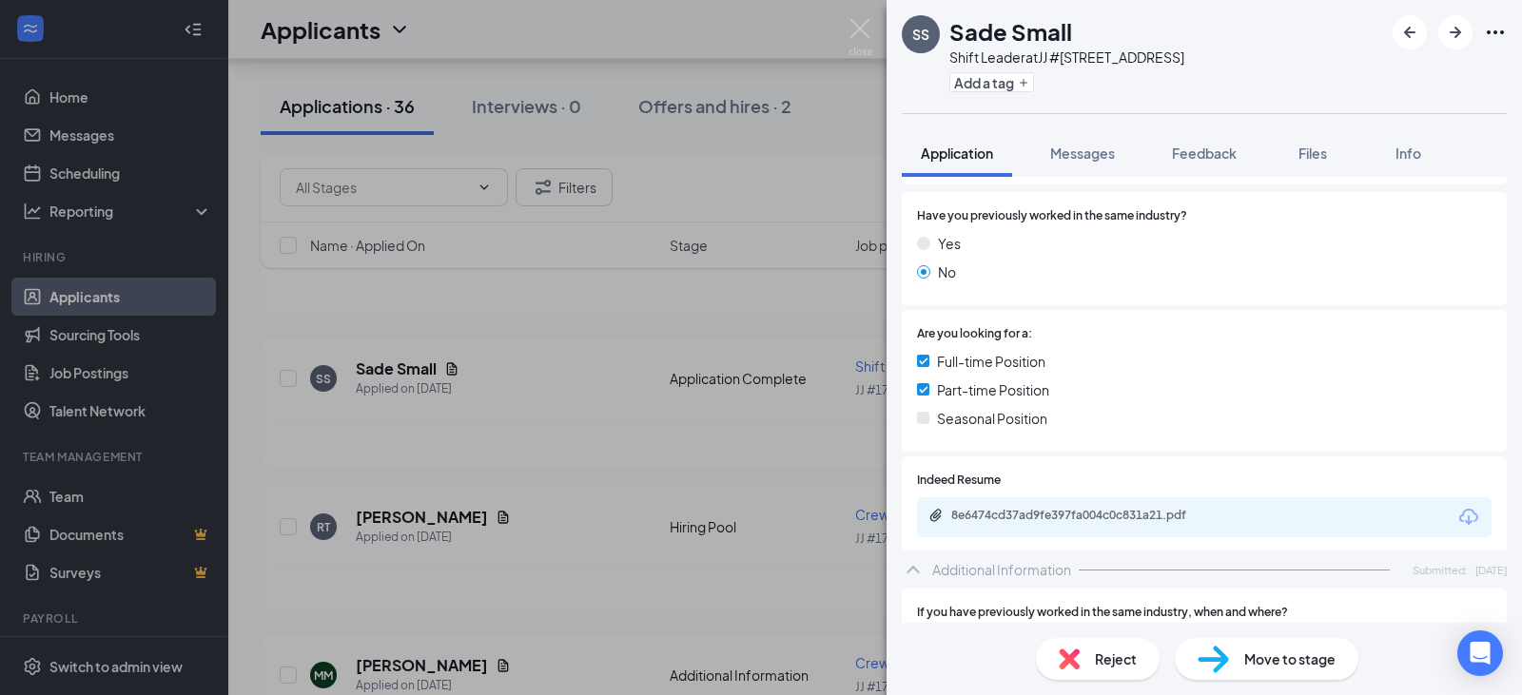
scroll to position [380, 0]
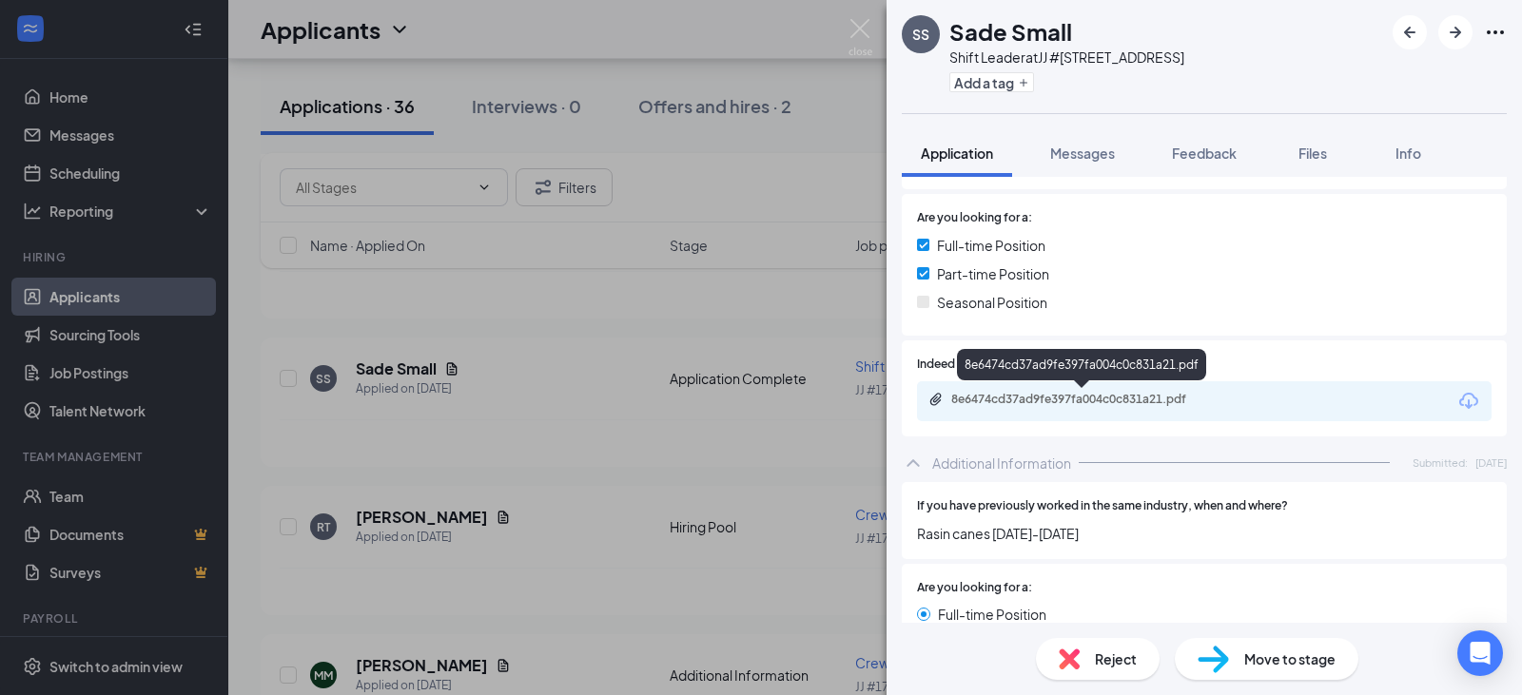
click at [1163, 403] on div "8e6474cd37ad9fe397fa004c0c831a21.pdf" at bounding box center [1084, 399] width 266 height 15
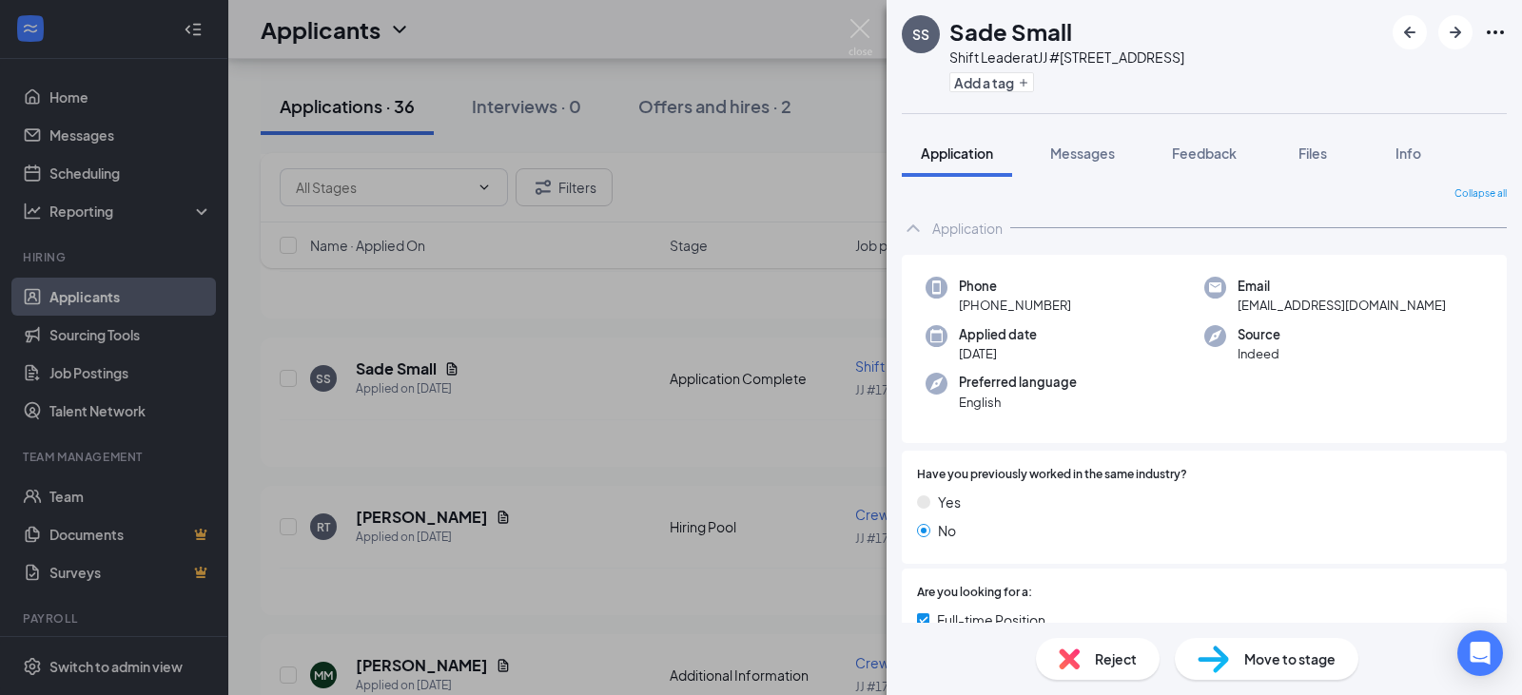
scroll to position [0, 0]
